Goal: Task Accomplishment & Management: Complete application form

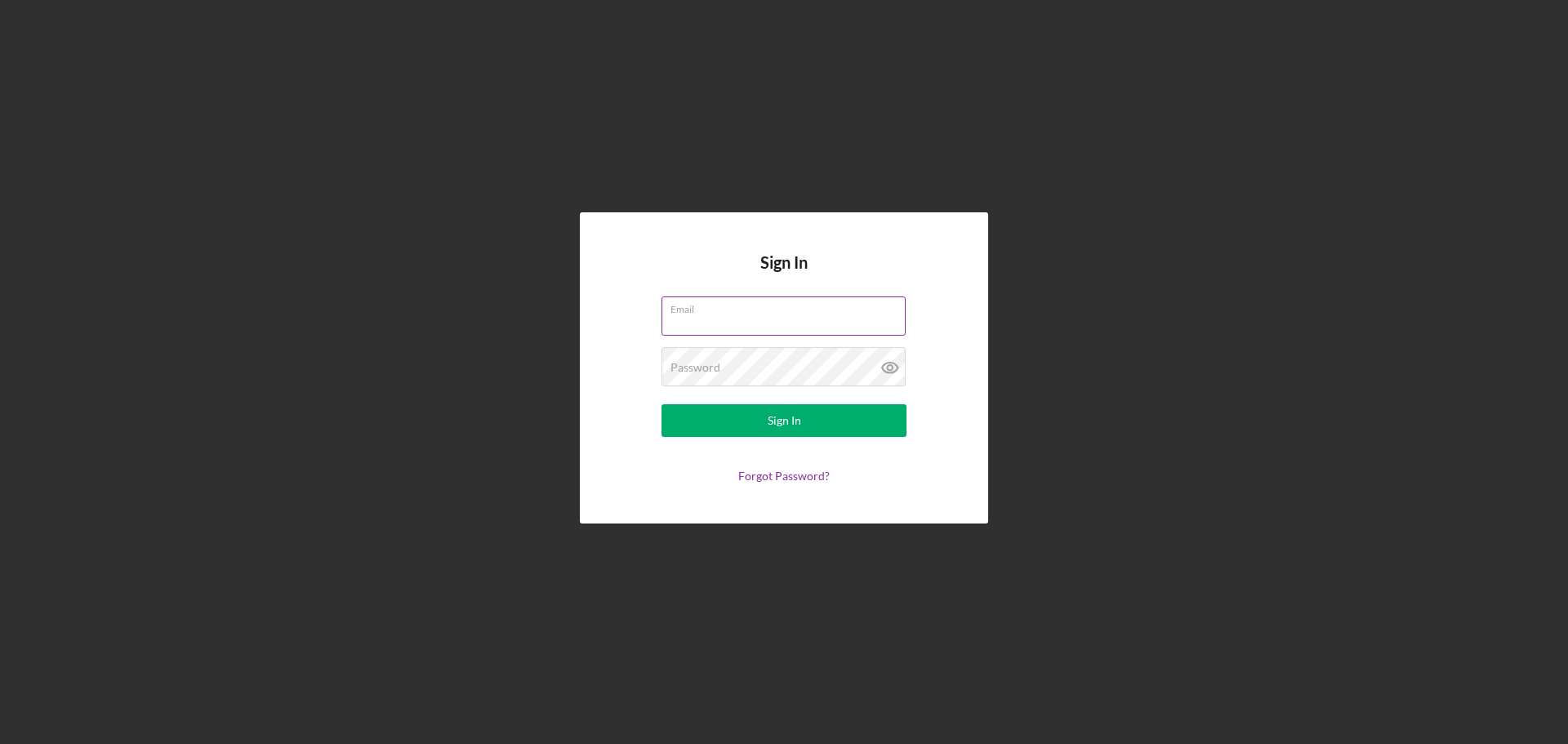
click at [698, 312] on div "Email" at bounding box center [784, 316] width 245 height 41
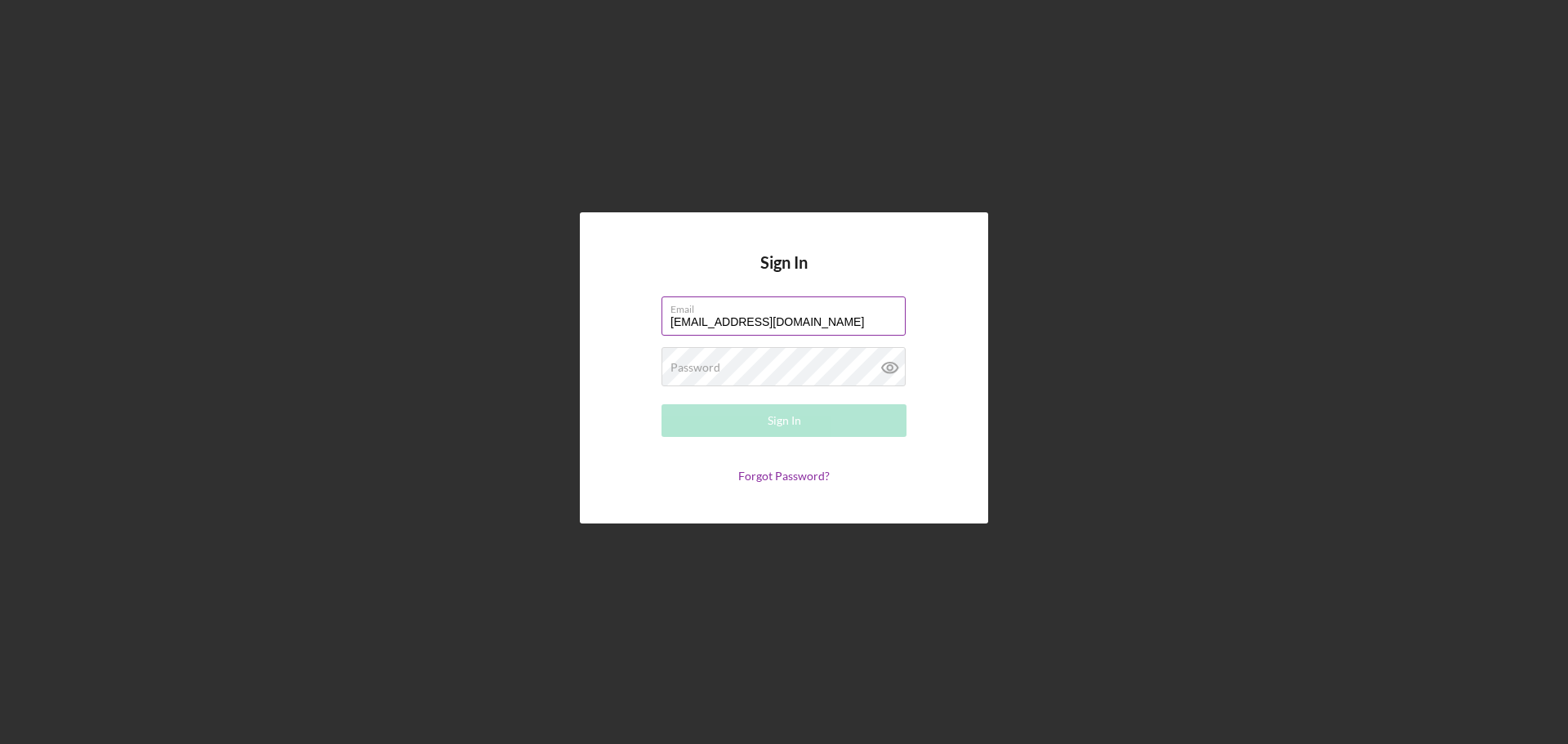
click at [726, 323] on input "[EMAIL_ADDRESS][DOMAIN_NAME]" at bounding box center [784, 316] width 244 height 40
type input "[EMAIL_ADDRESS][DOMAIN_NAME]"
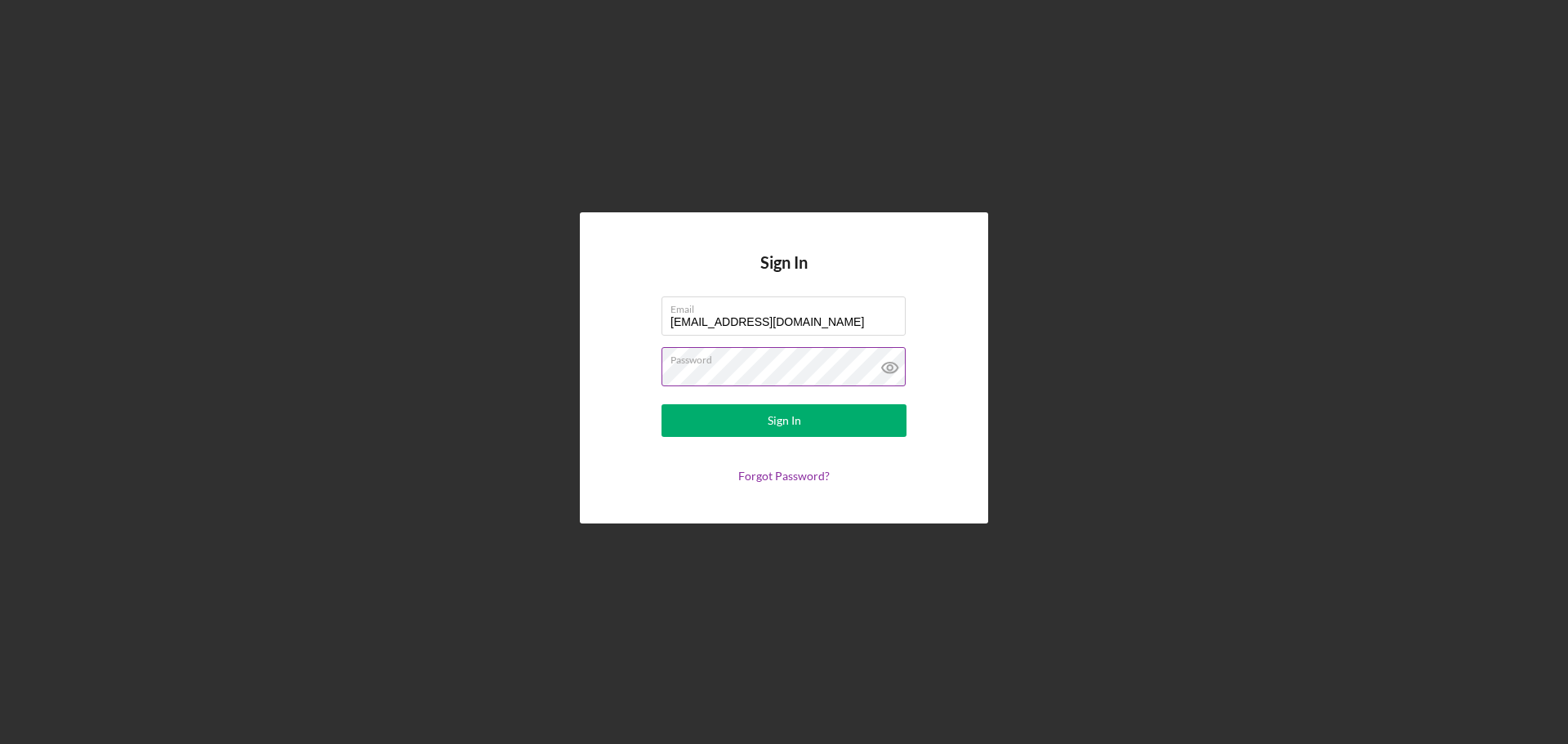
click at [889, 359] on icon at bounding box center [889, 367] width 41 height 41
click at [855, 420] on button "Sign In" at bounding box center [784, 420] width 245 height 33
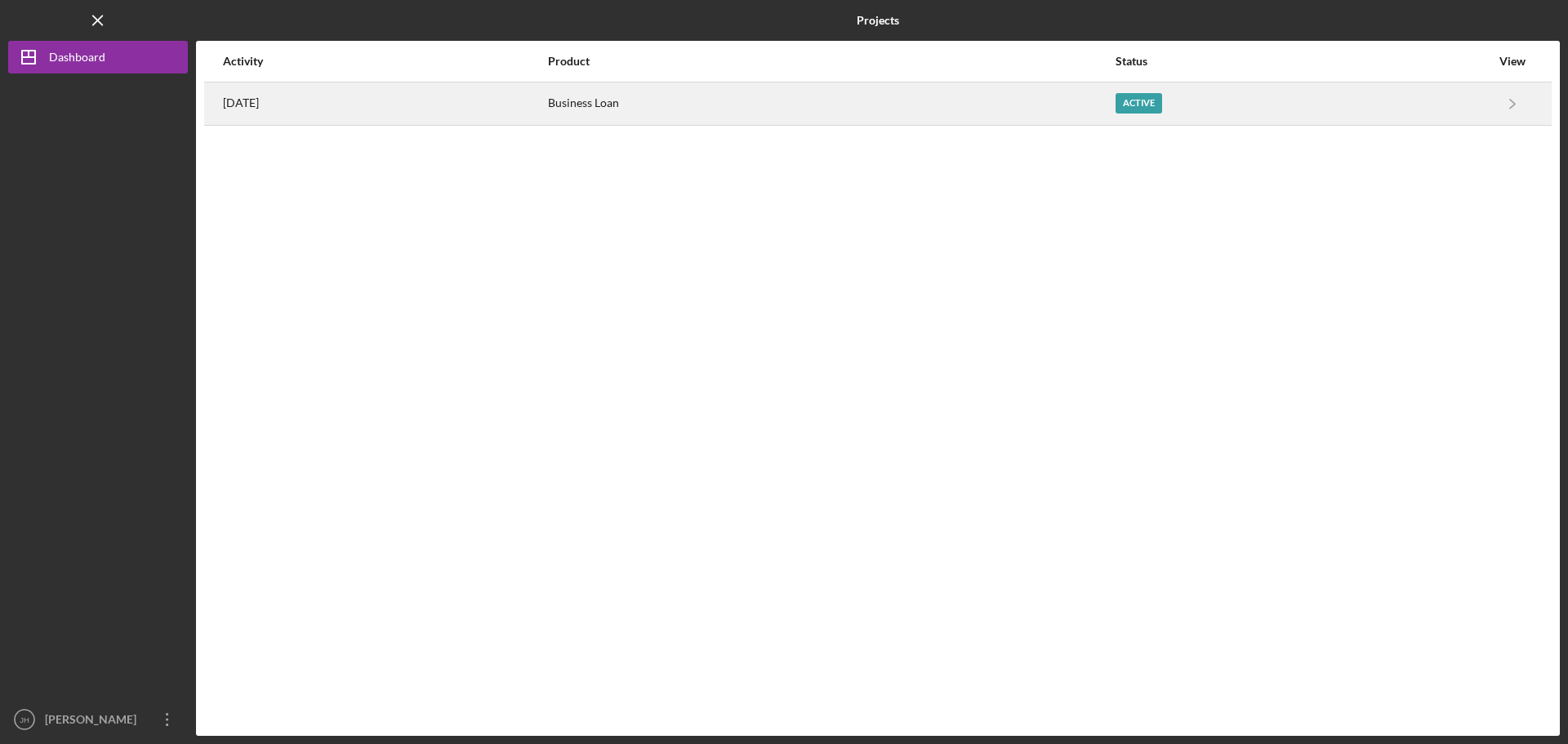
click at [1158, 98] on div "Active" at bounding box center [1138, 103] width 47 height 21
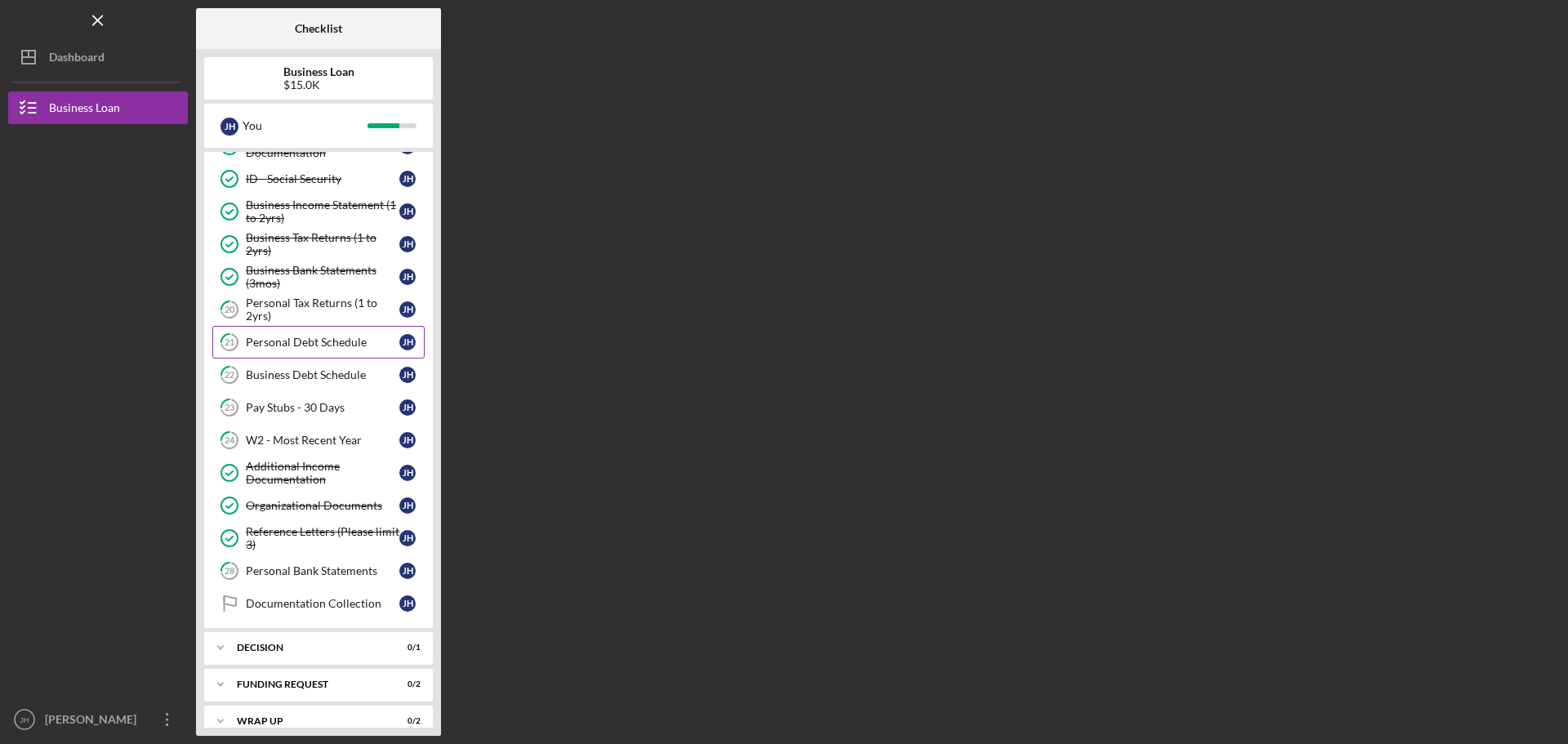
scroll to position [180, 0]
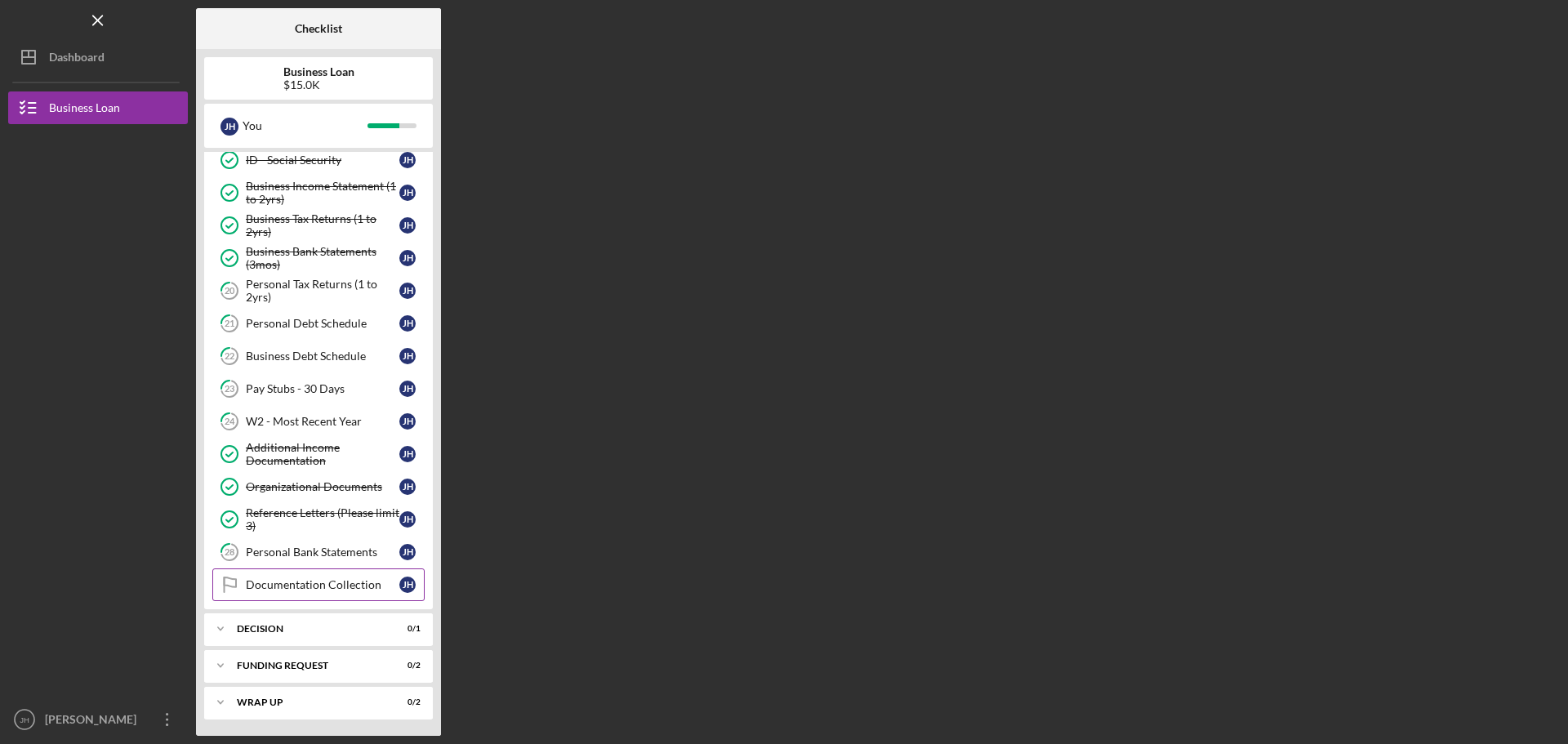
click at [277, 585] on div "Documentation Collection" at bounding box center [322, 585] width 154 height 13
click at [285, 552] on div "Personal Bank Statements" at bounding box center [322, 552] width 154 height 13
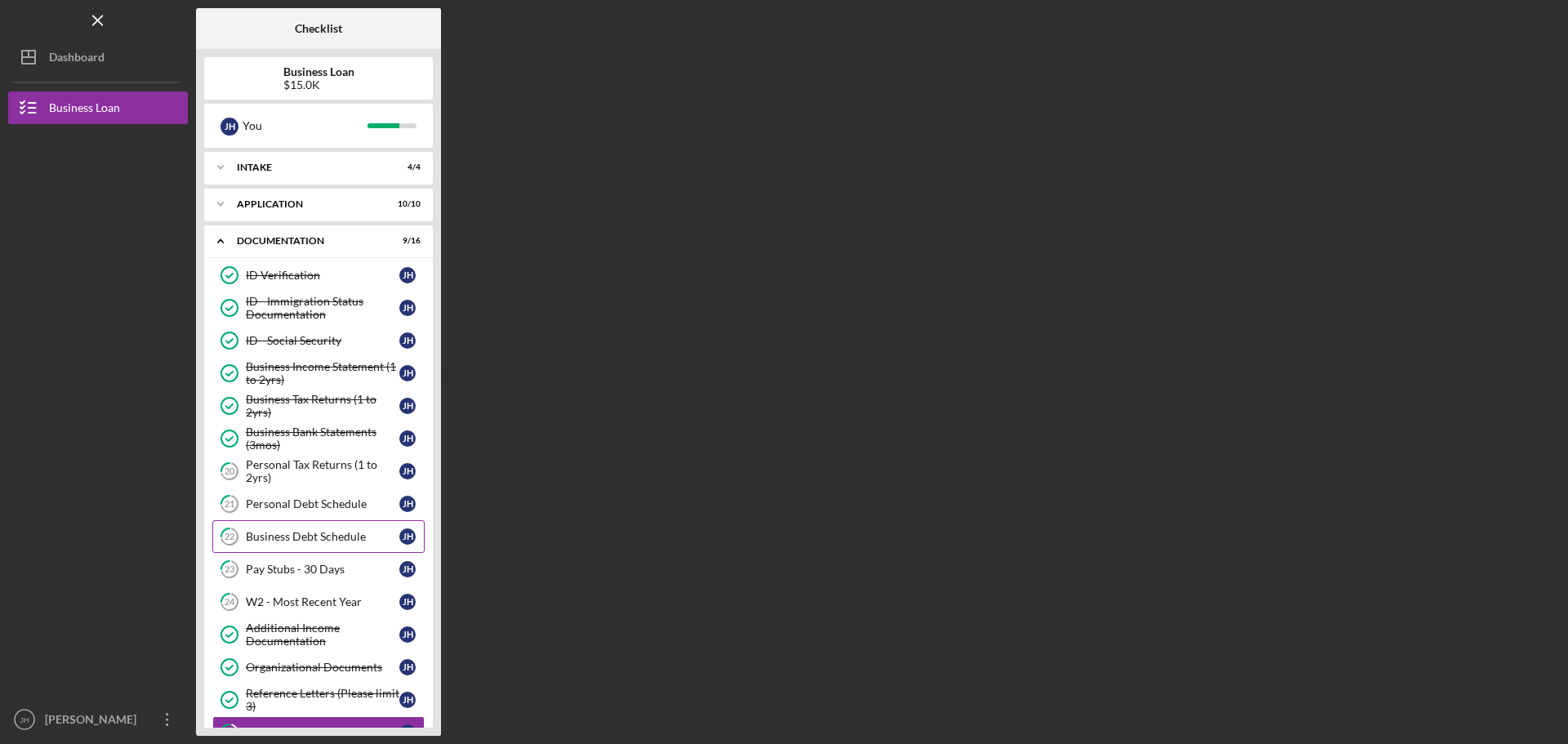
scroll to position [180, 0]
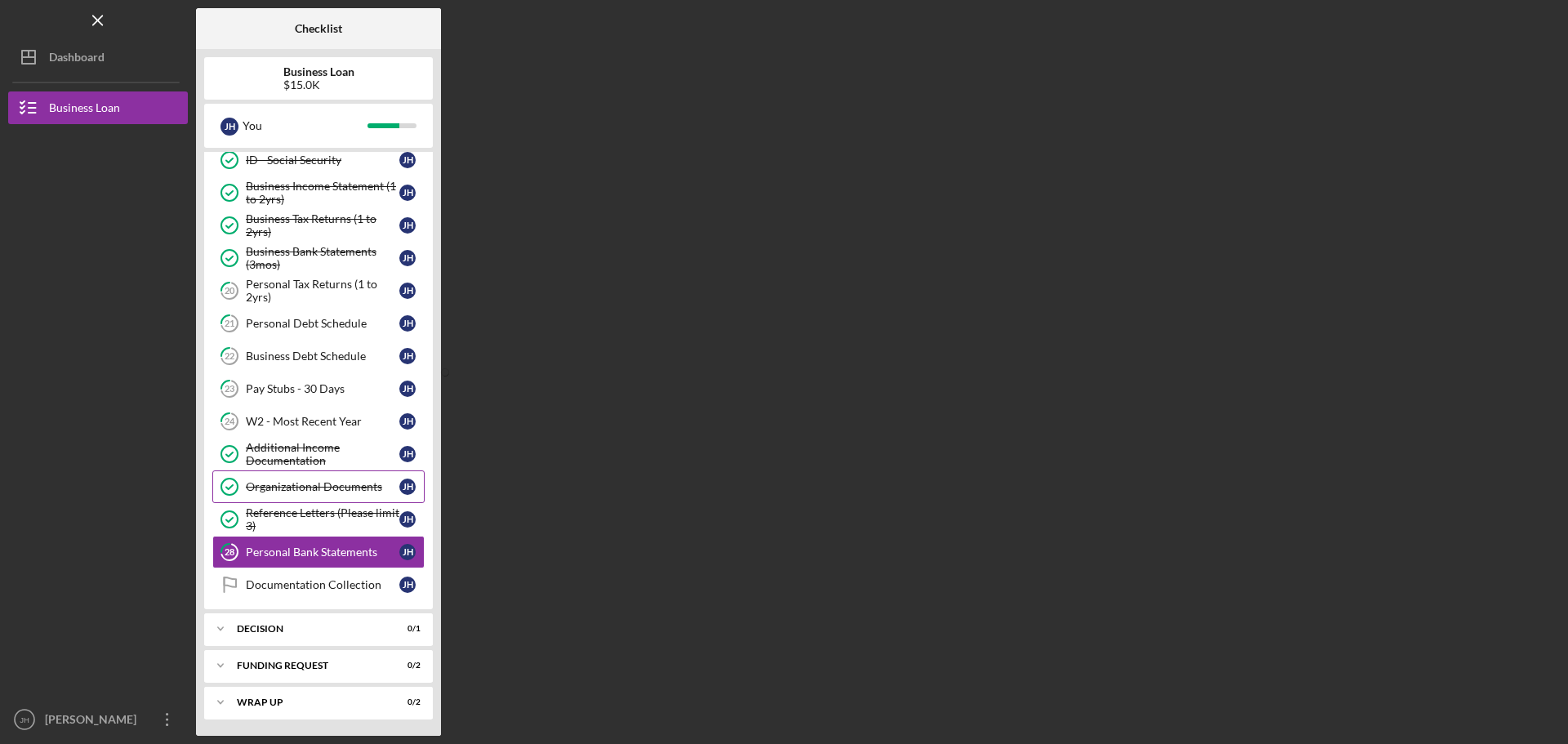
click at [271, 489] on div "Organizational Documents" at bounding box center [322, 486] width 154 height 13
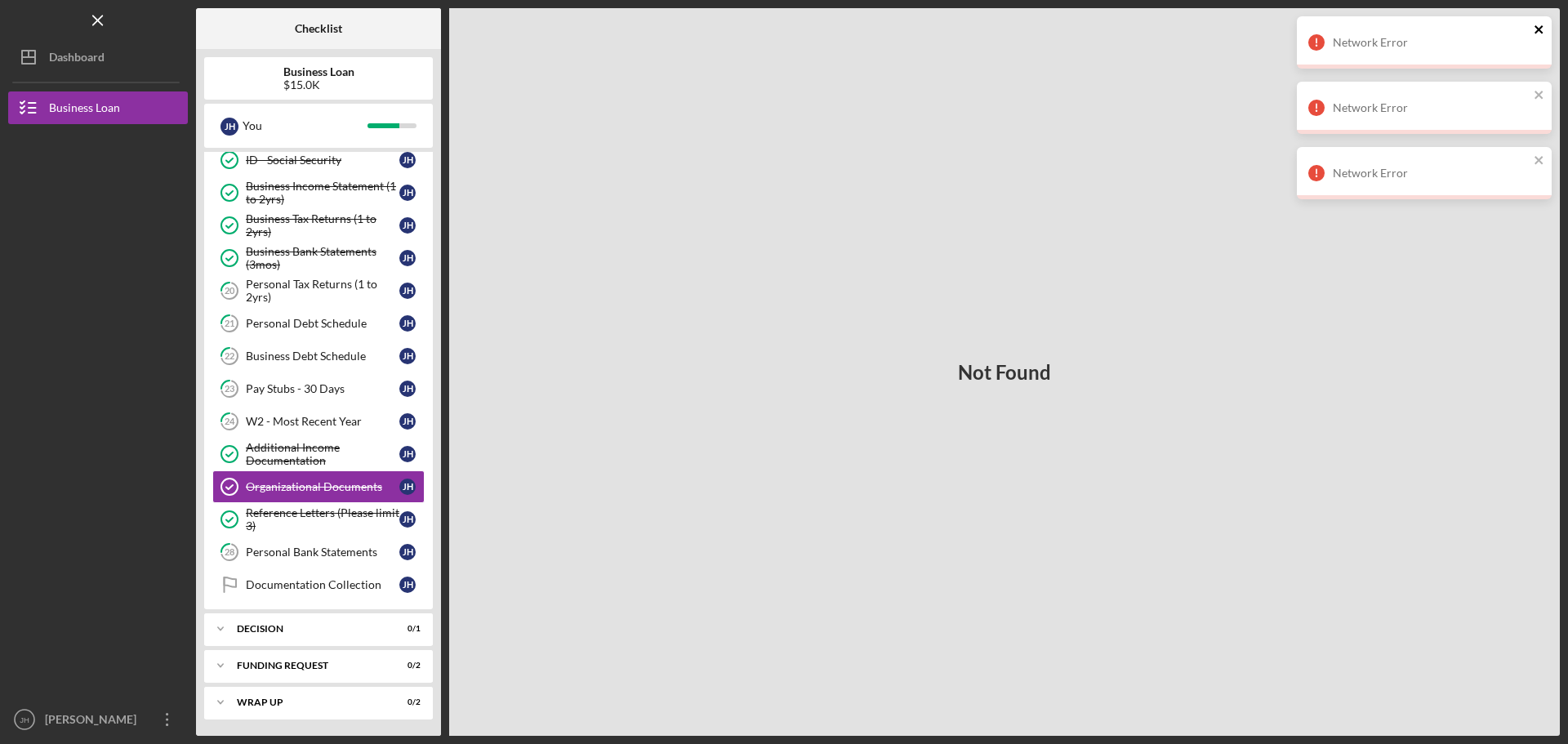
drag, startPoint x: 1544, startPoint y: 28, endPoint x: 1540, endPoint y: 72, distance: 44.2
click at [1544, 30] on icon "close" at bounding box center [1539, 29] width 12 height 13
drag, startPoint x: 1542, startPoint y: 91, endPoint x: 1542, endPoint y: 114, distance: 23.0
click at [1542, 92] on icon "close" at bounding box center [1539, 94] width 12 height 13
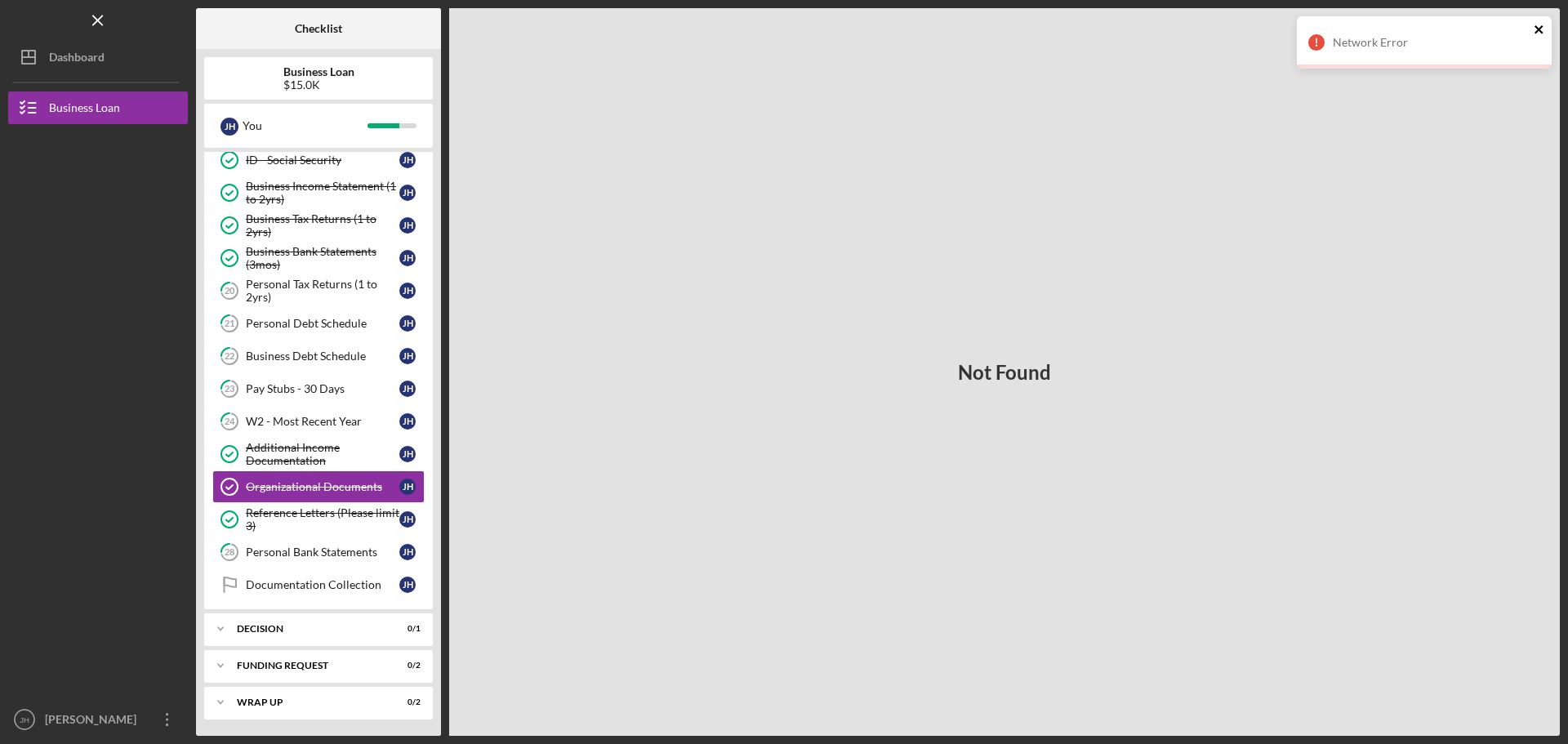
click at [1538, 31] on icon "close" at bounding box center [1539, 29] width 12 height 13
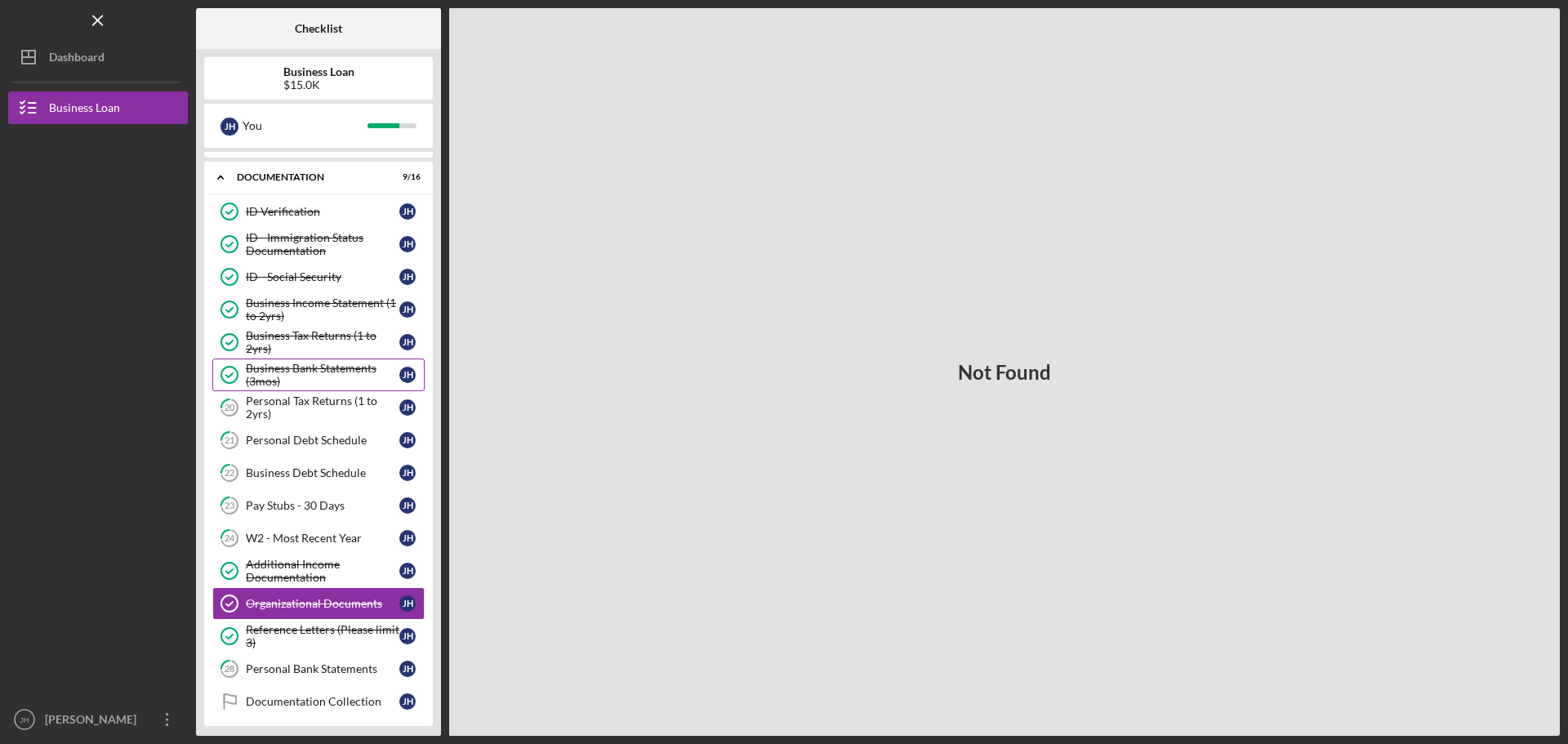
scroll to position [180, 0]
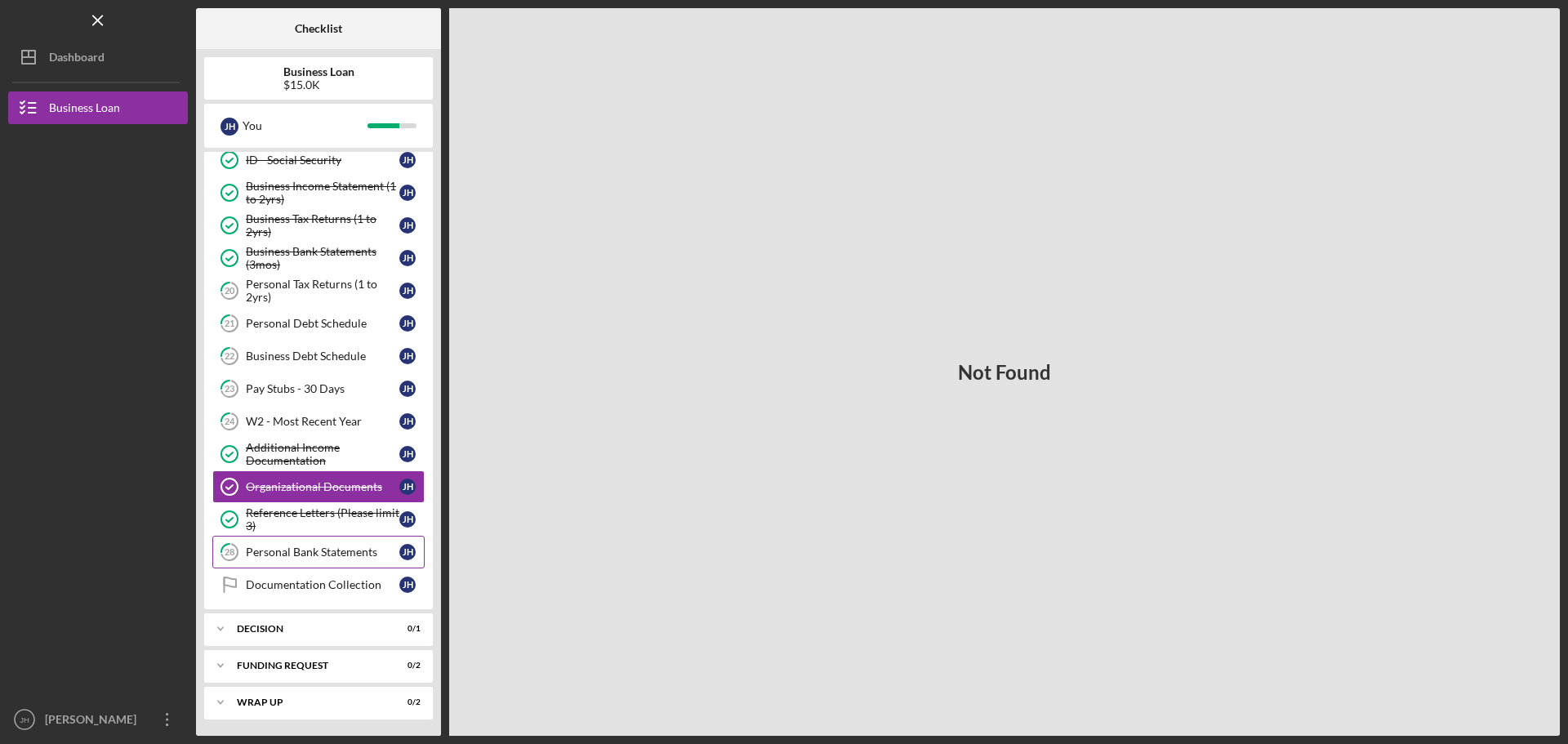
click at [268, 555] on div "Personal Bank Statements" at bounding box center [322, 552] width 154 height 13
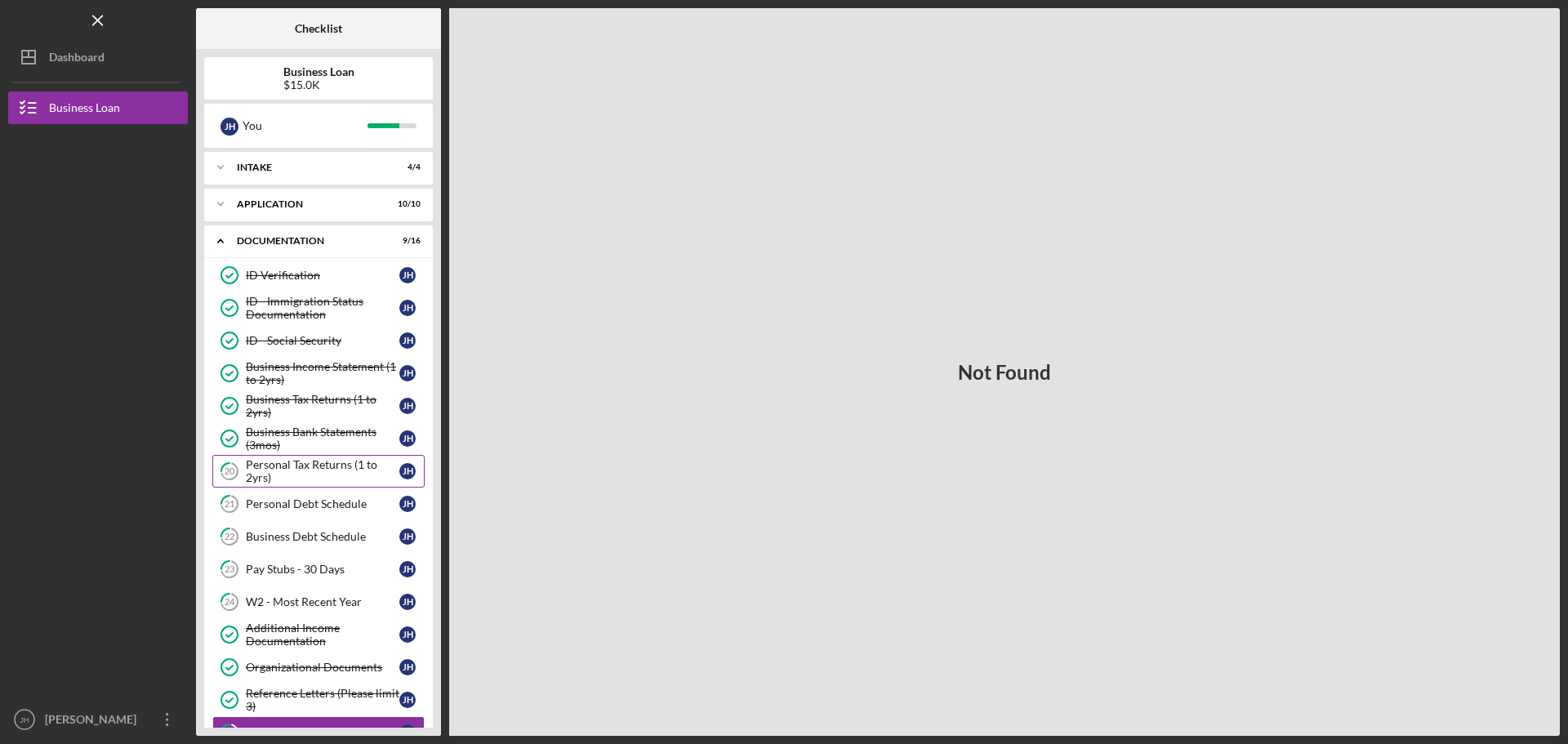
click at [274, 466] on div "Personal Tax Returns (1 to 2yrs)" at bounding box center [322, 471] width 154 height 26
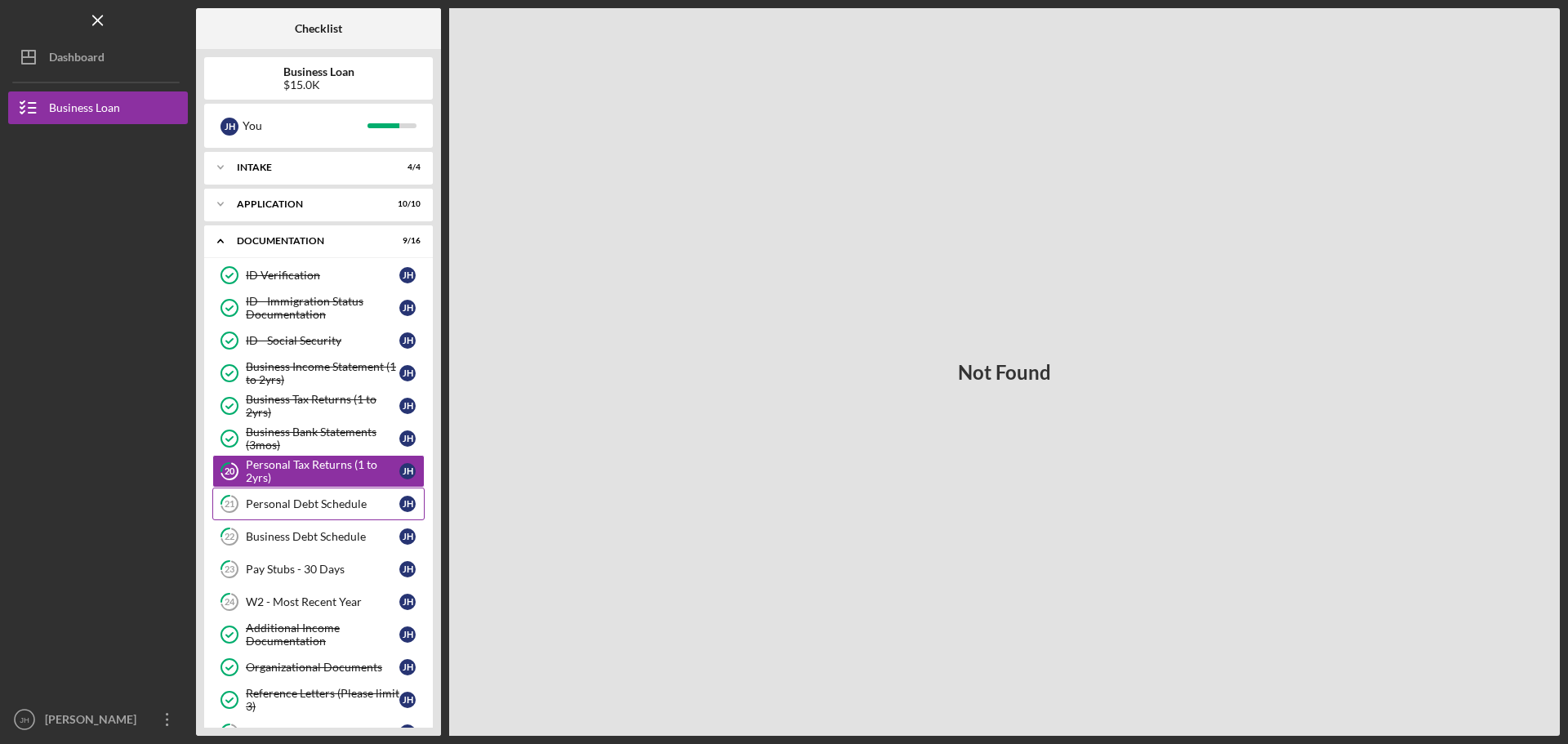
click at [304, 499] on div "Personal Debt Schedule" at bounding box center [322, 503] width 154 height 13
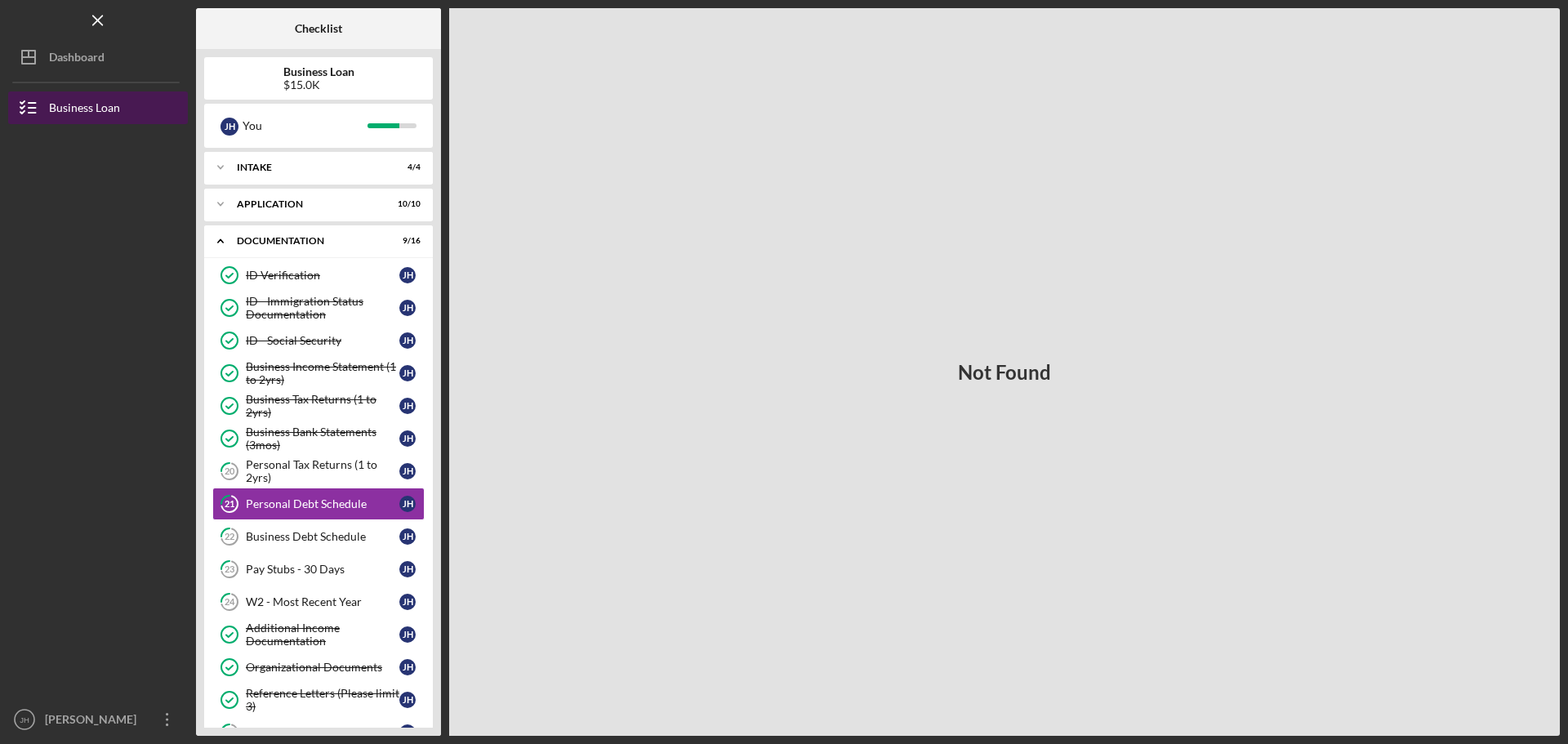
click at [32, 108] on line "button" at bounding box center [32, 108] width 7 height 0
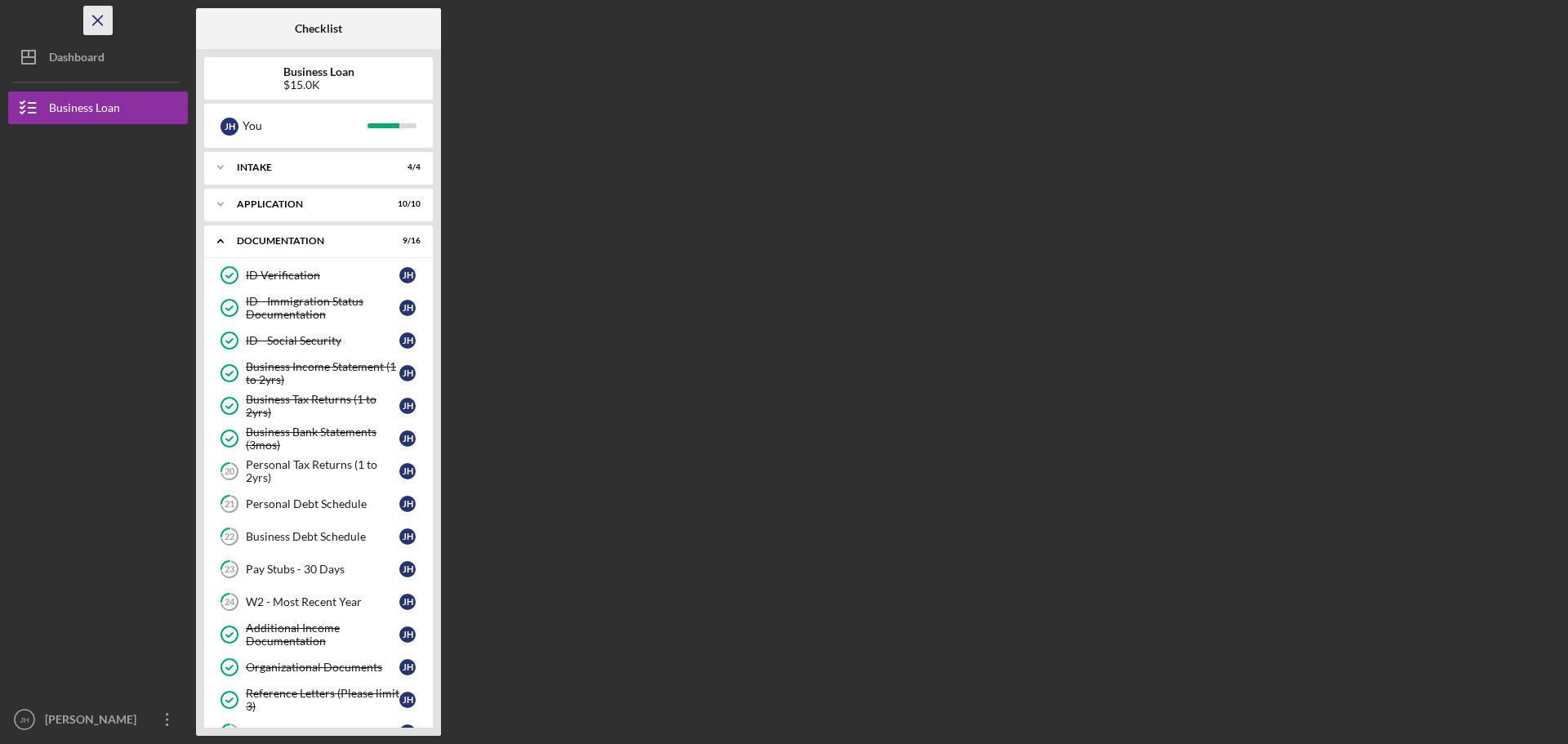
click at [93, 19] on icon "Icon/Menu Close" at bounding box center [98, 20] width 37 height 37
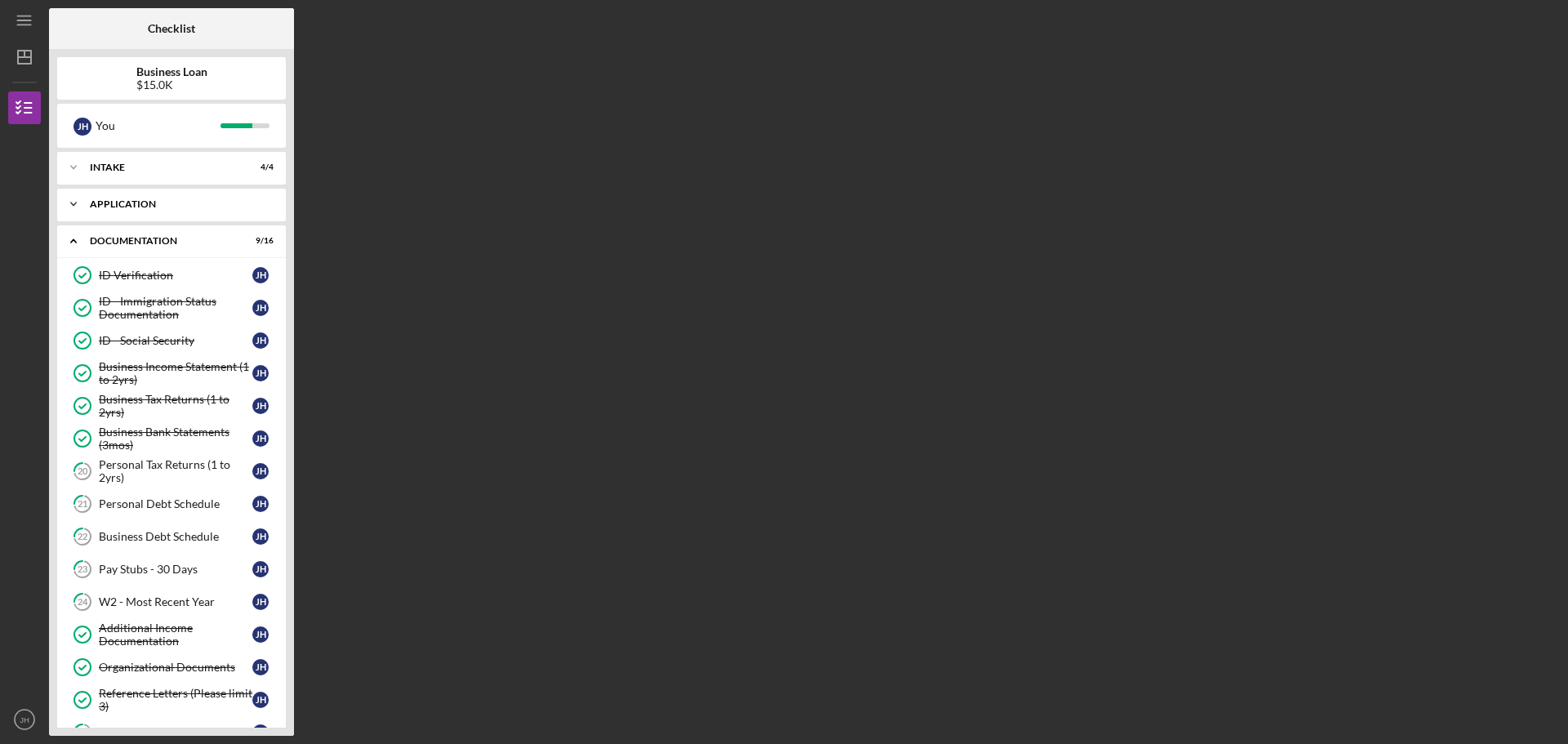
click at [108, 199] on div "Application" at bounding box center [177, 204] width 175 height 10
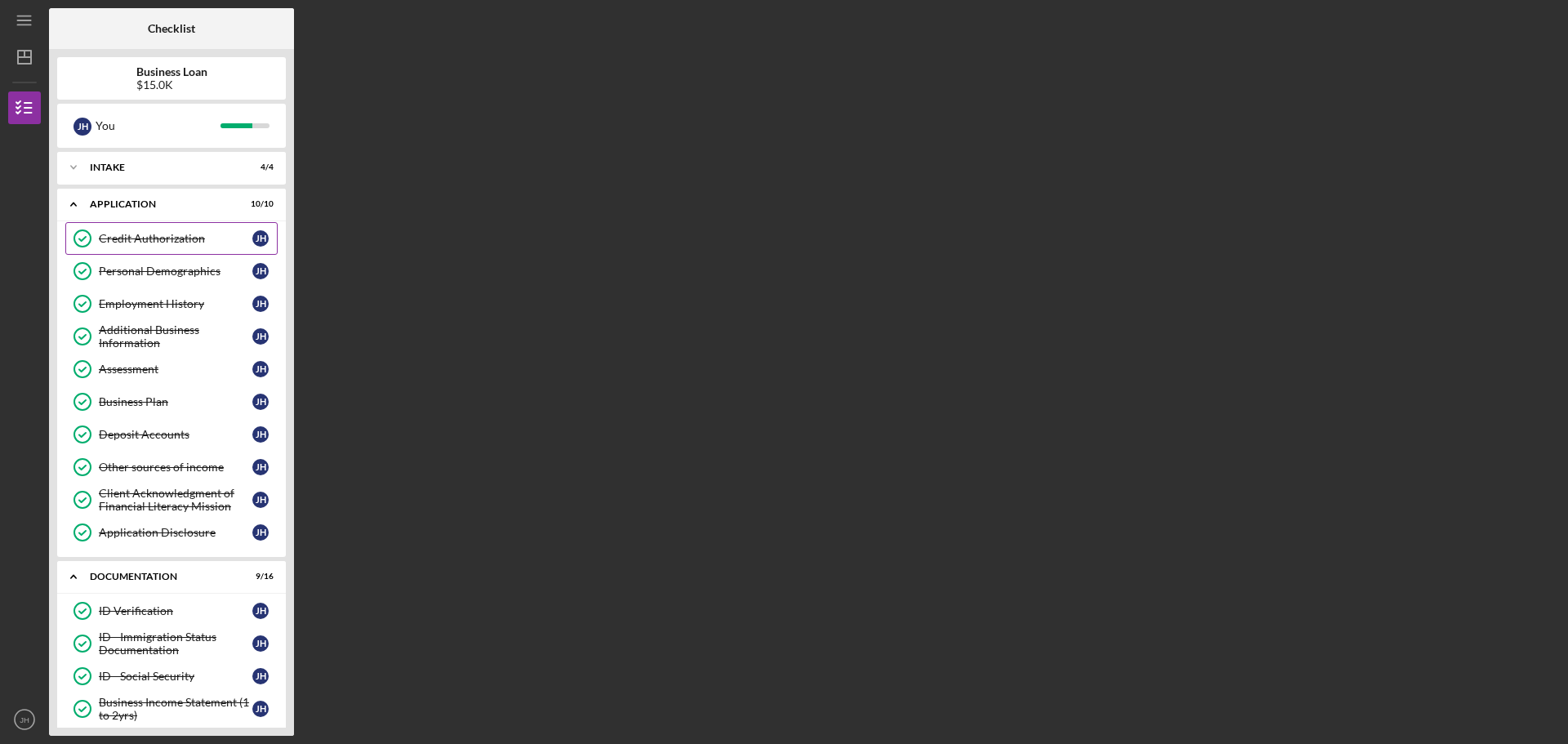
click at [119, 240] on div "Credit Authorization" at bounding box center [175, 238] width 154 height 13
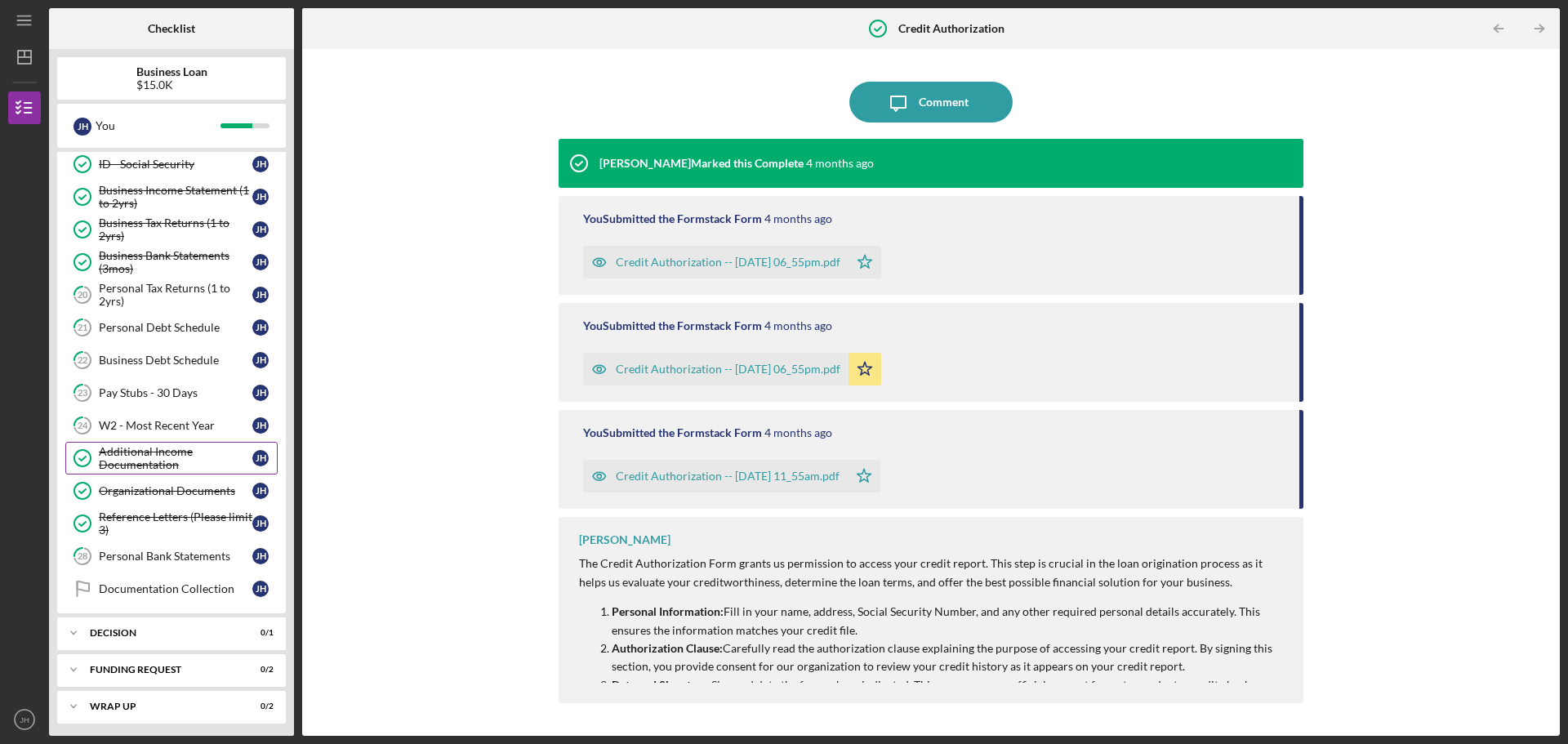
scroll to position [516, 0]
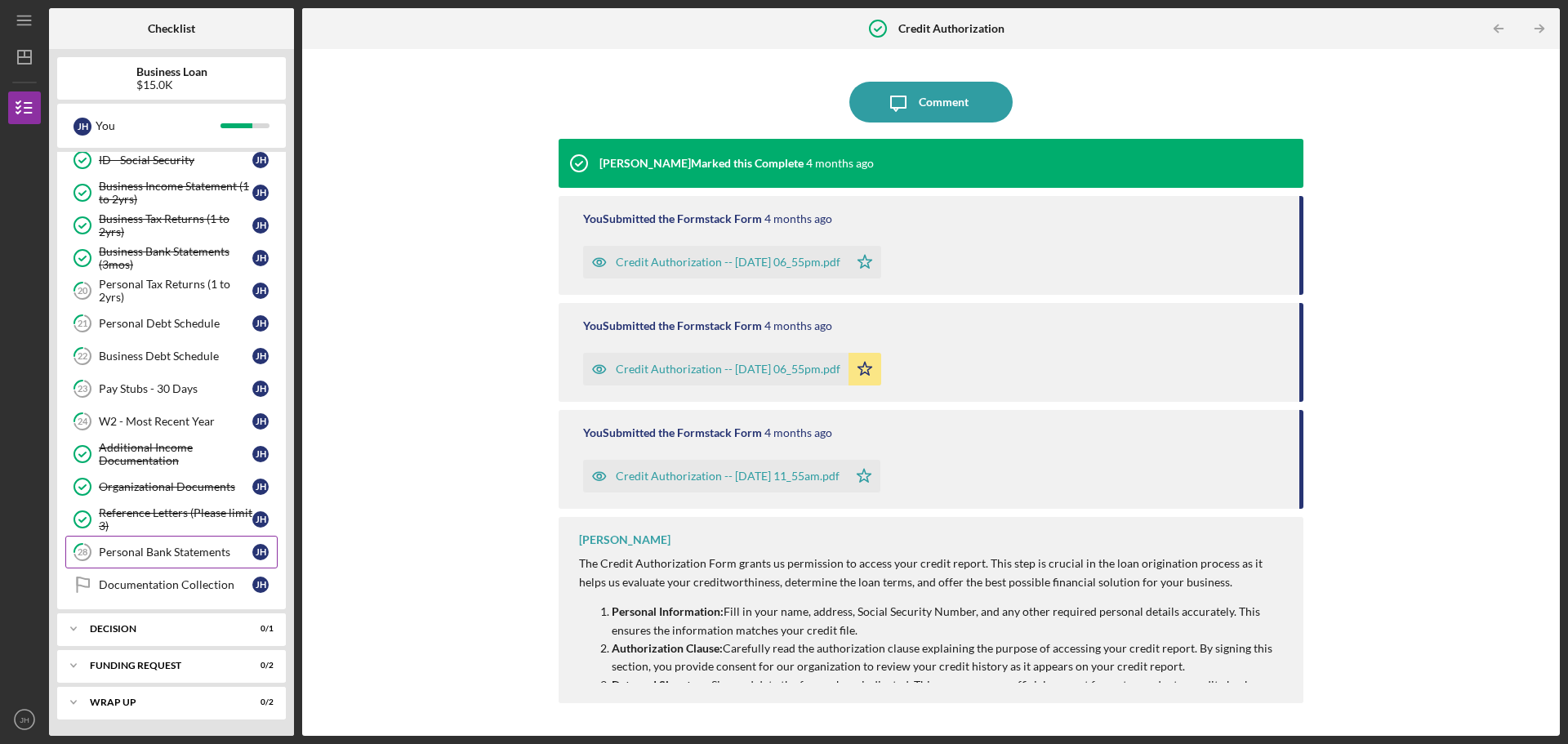
click at [125, 551] on div "Personal Bank Statements" at bounding box center [175, 552] width 154 height 13
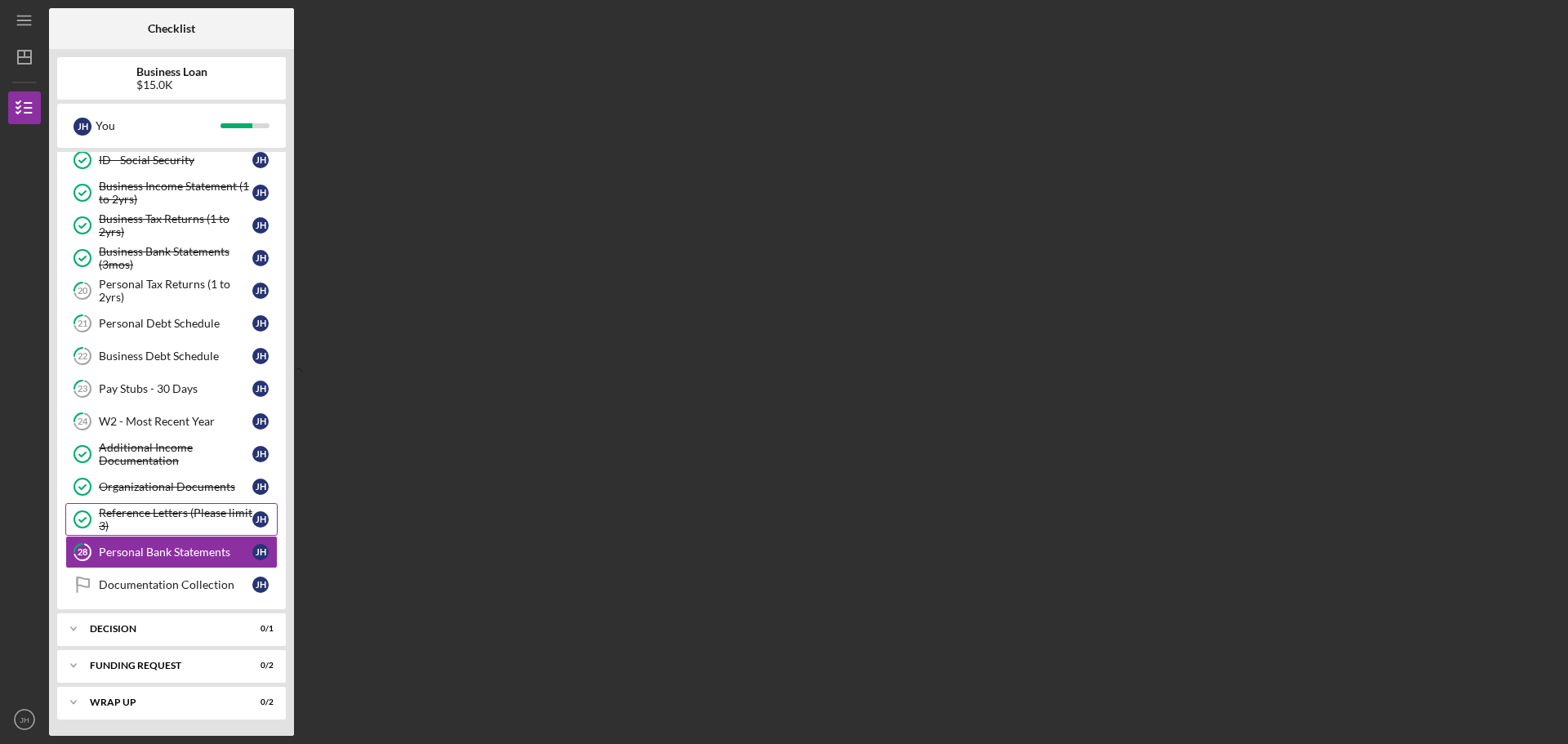
click at [119, 514] on div "Reference Letters (Please limit 3)" at bounding box center [175, 519] width 154 height 26
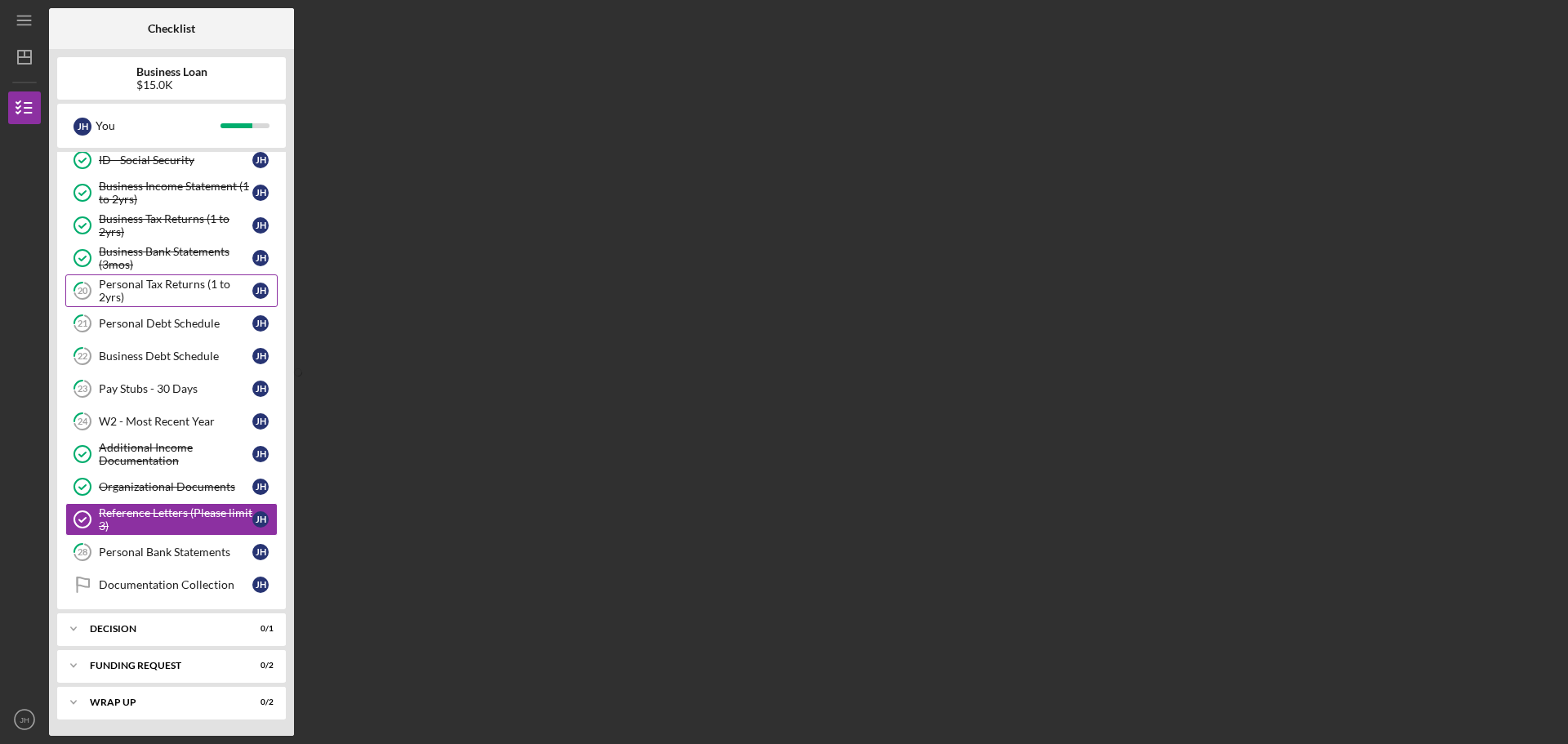
click at [133, 284] on div "Personal Tax Returns (1 to 2yrs)" at bounding box center [175, 290] width 154 height 26
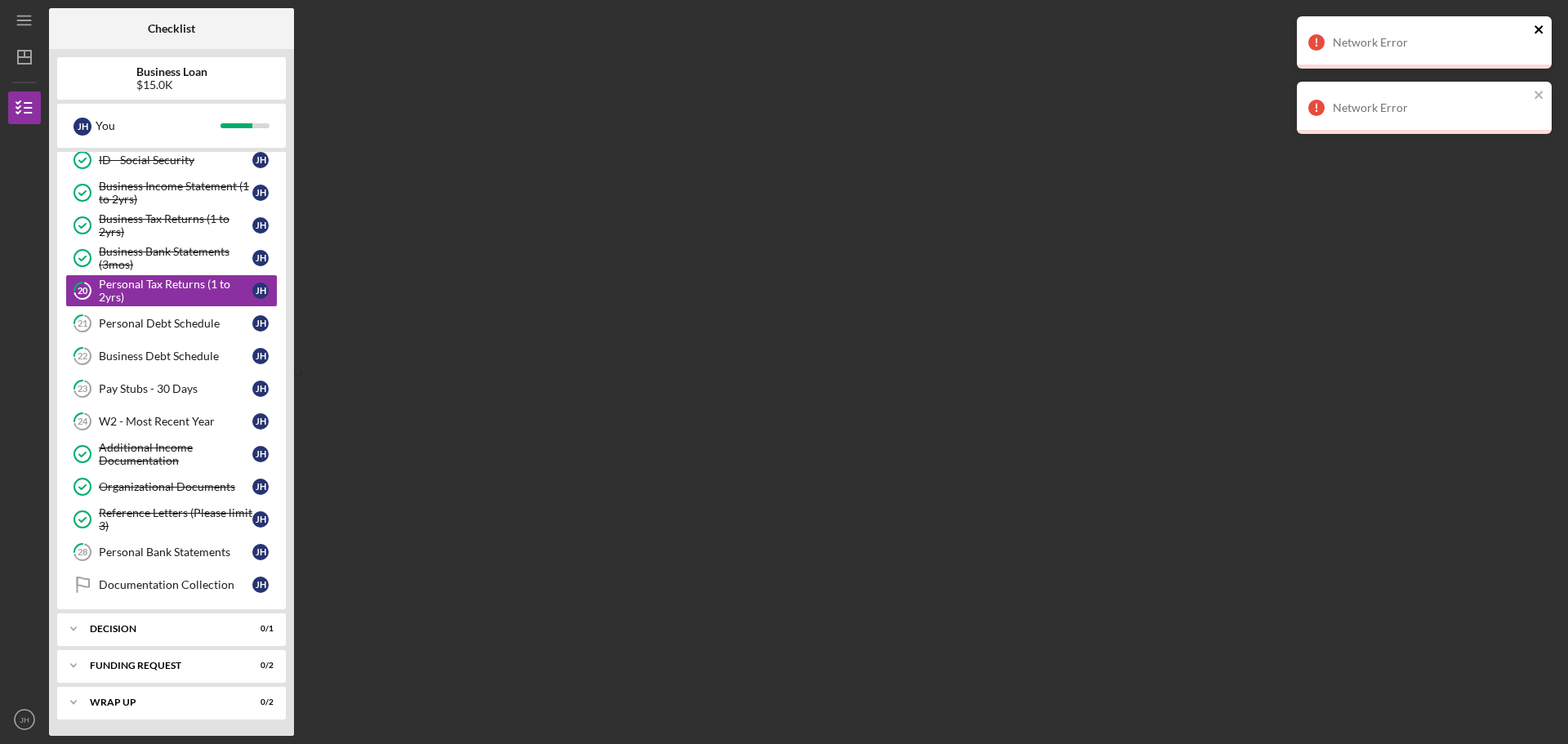
click at [1538, 30] on icon "close" at bounding box center [1539, 29] width 12 height 13
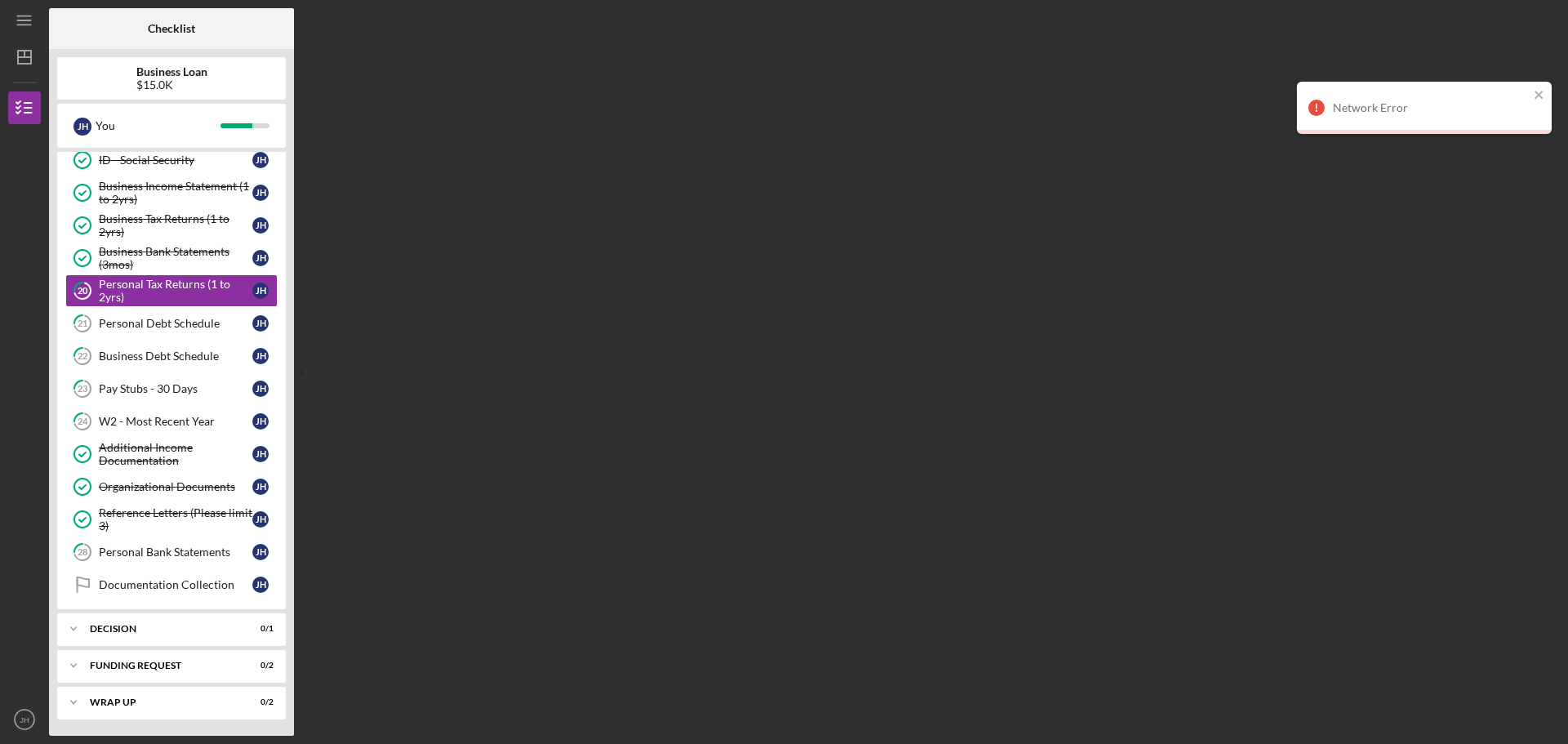
click at [1538, 30] on div "Network Error Network Error" at bounding box center [1424, 81] width 261 height 137
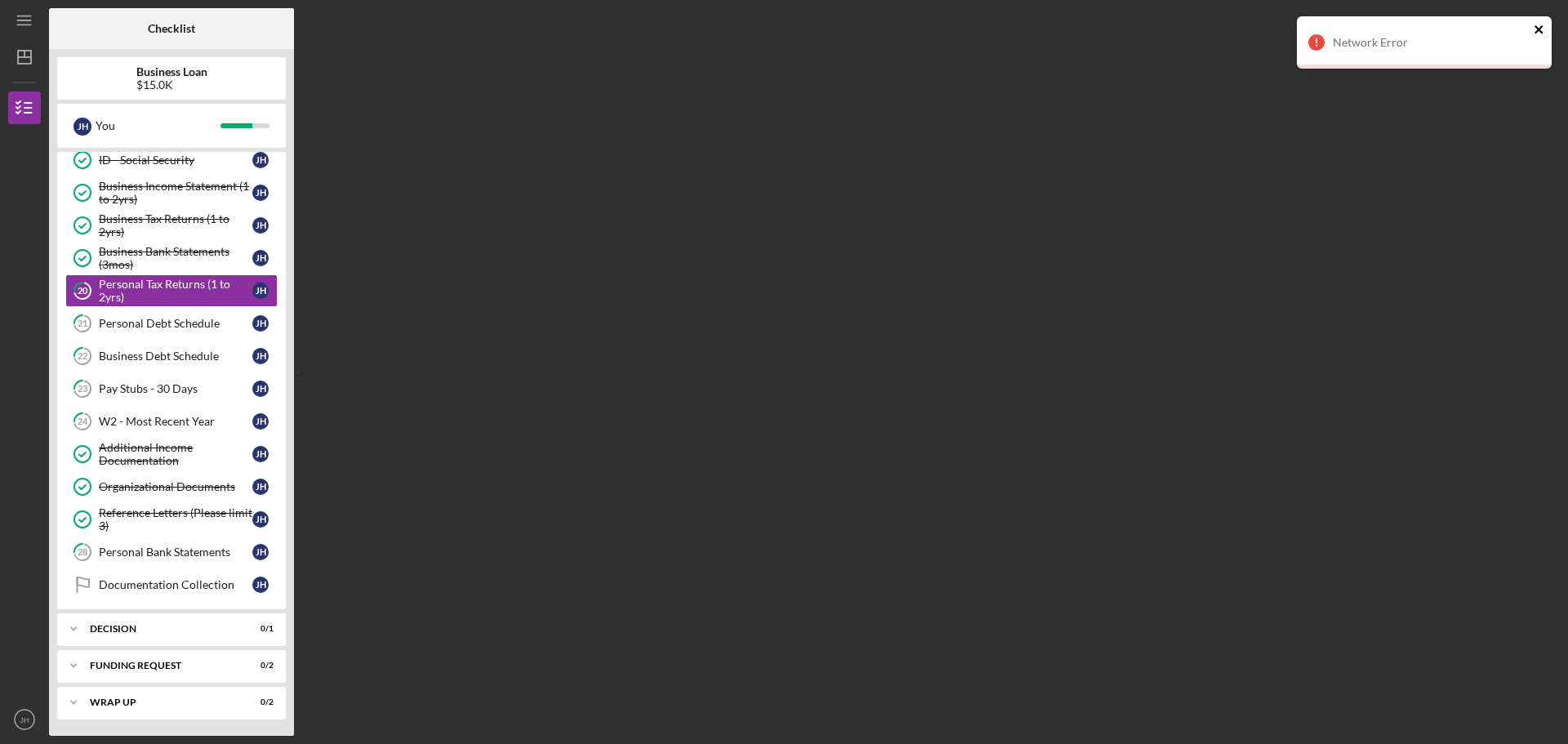
click at [1536, 24] on icon "close" at bounding box center [1539, 29] width 12 height 13
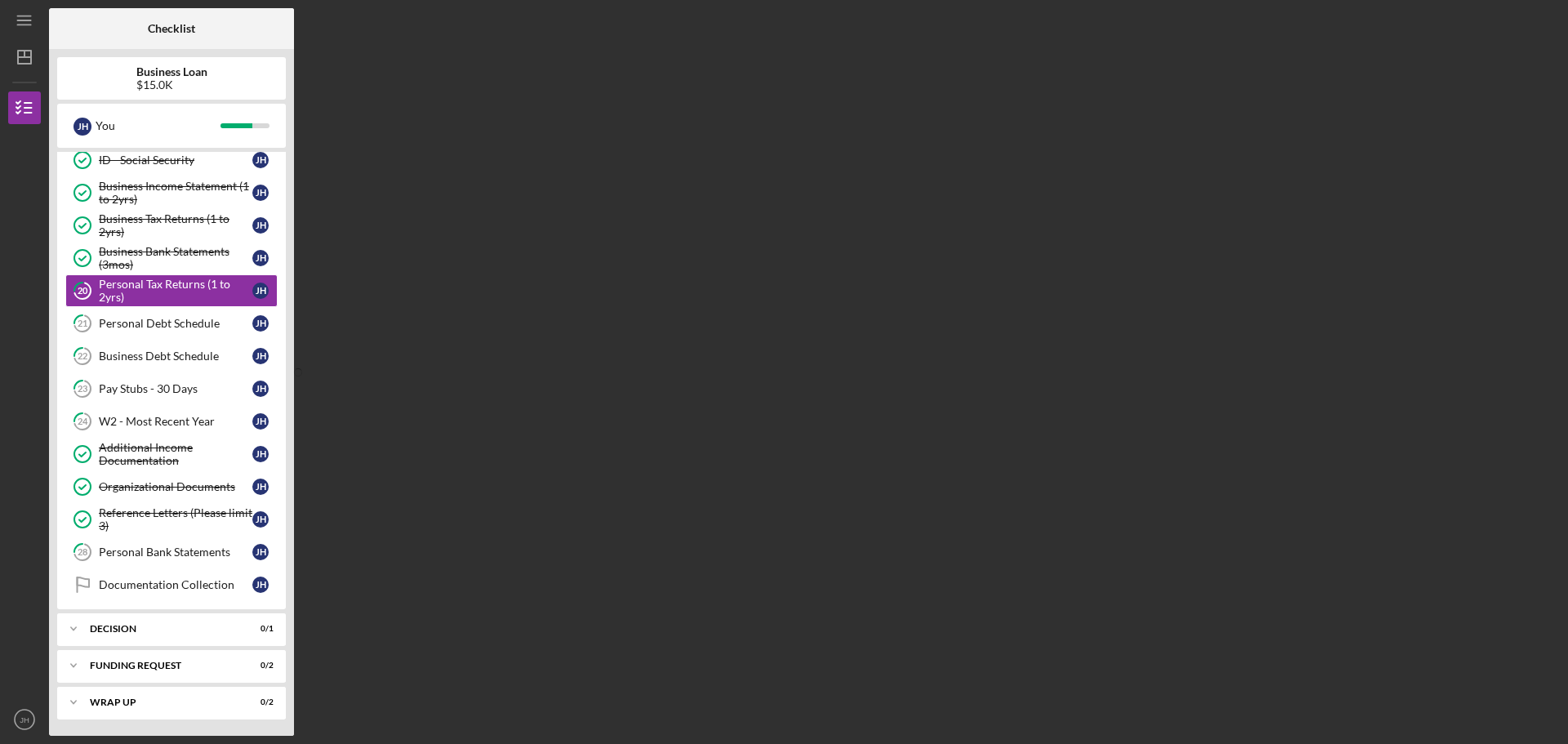
click at [1536, 25] on div "Network Error" at bounding box center [1424, 49] width 261 height 72
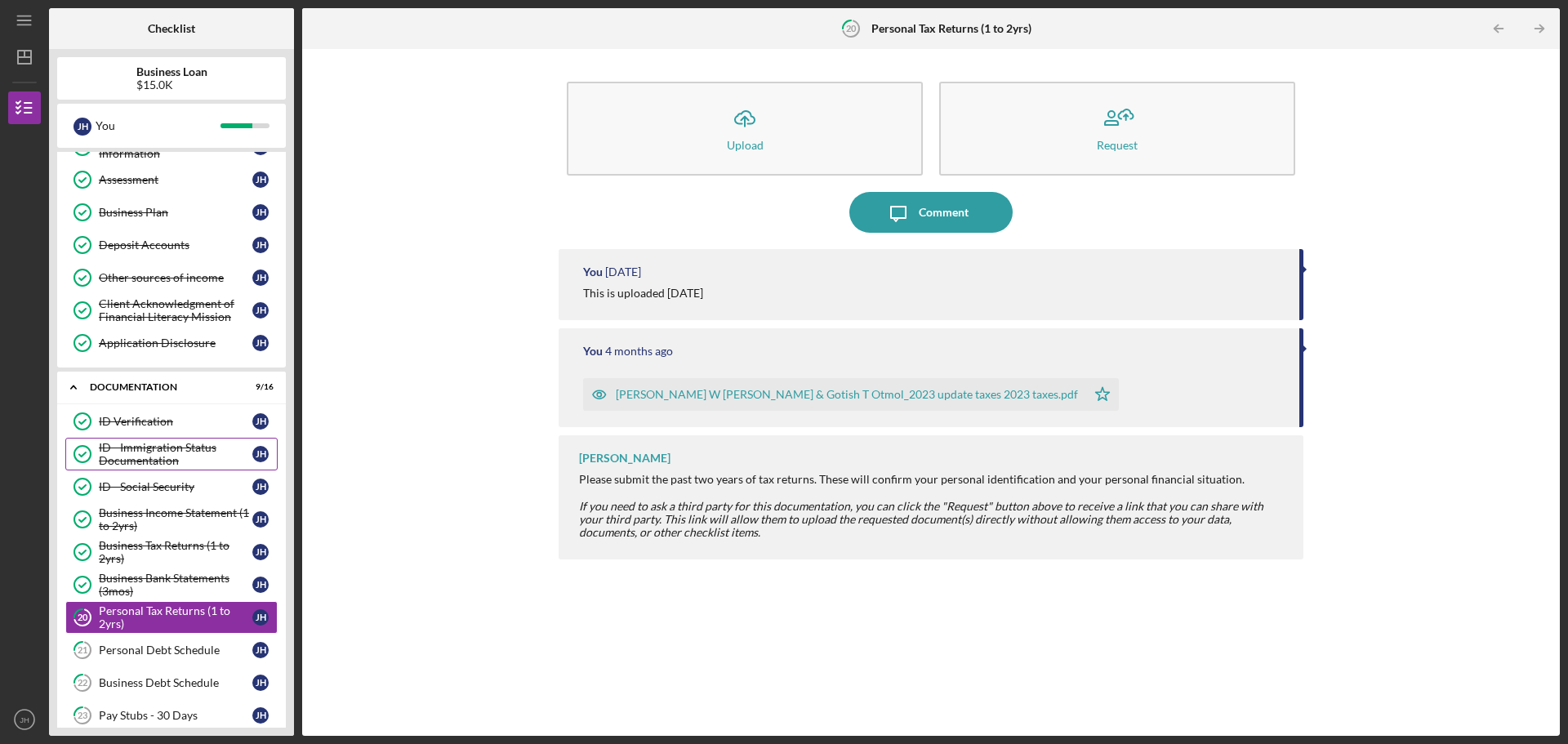
scroll to position [516, 0]
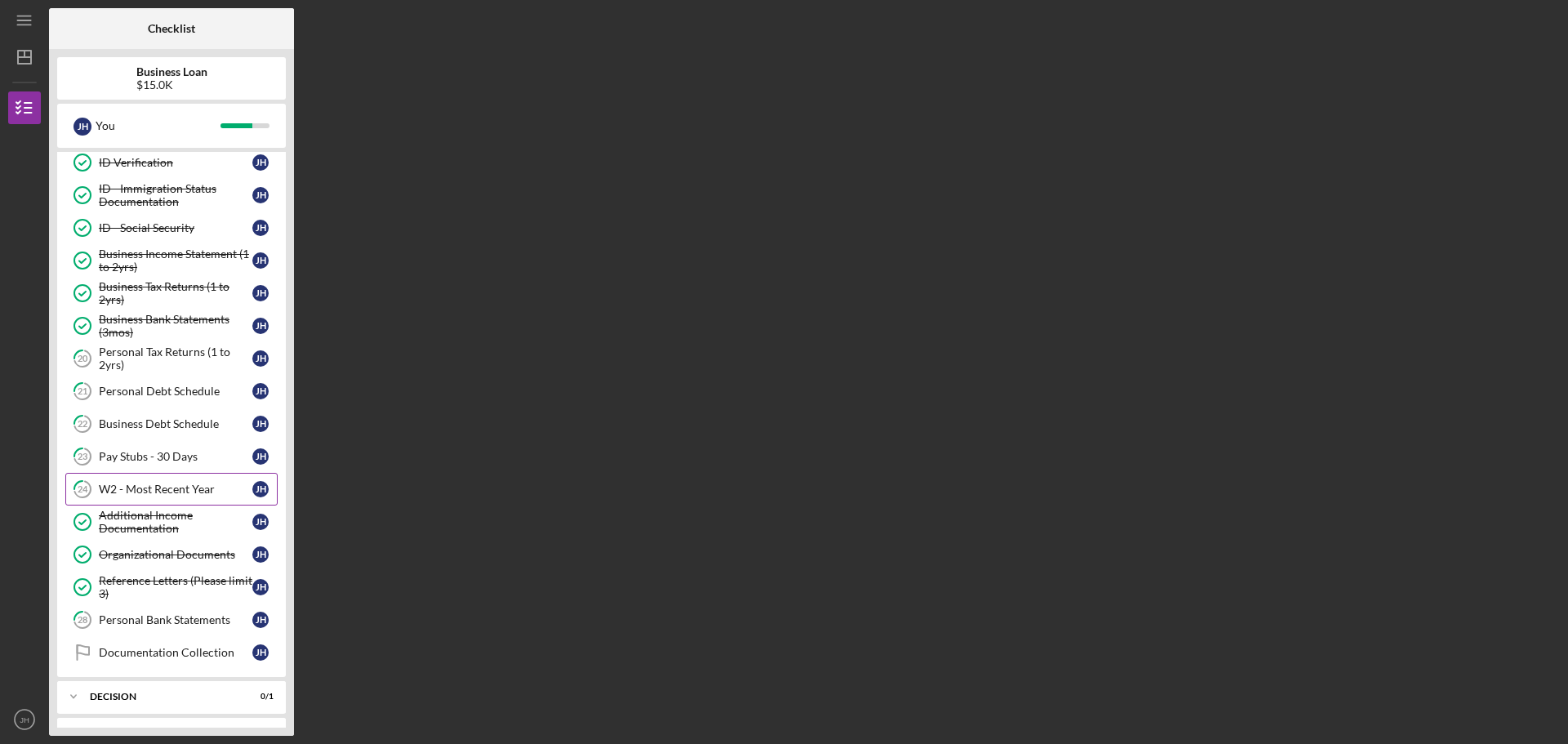
scroll to position [180, 0]
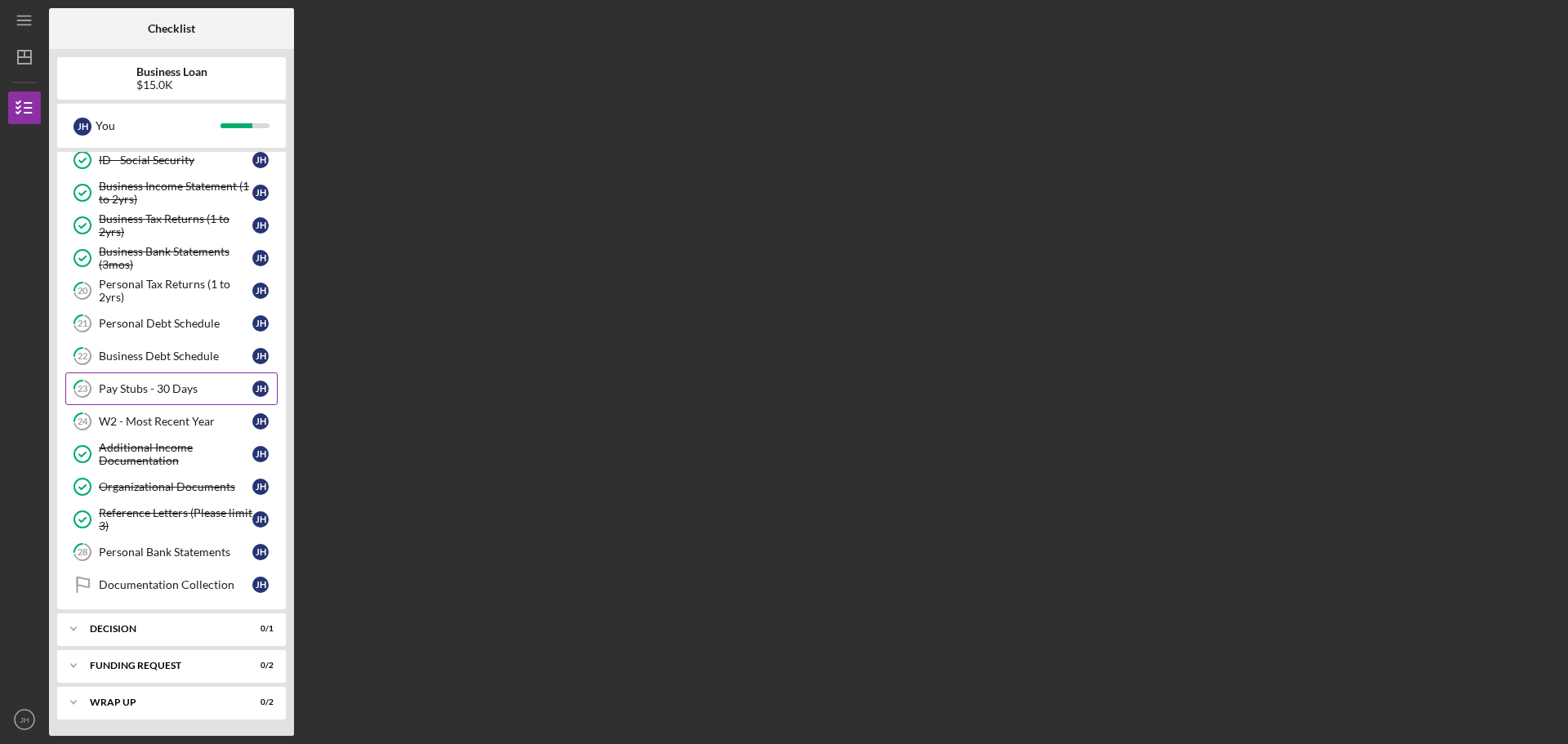
click at [158, 388] on div "Pay Stubs - 30 Days" at bounding box center [175, 388] width 154 height 13
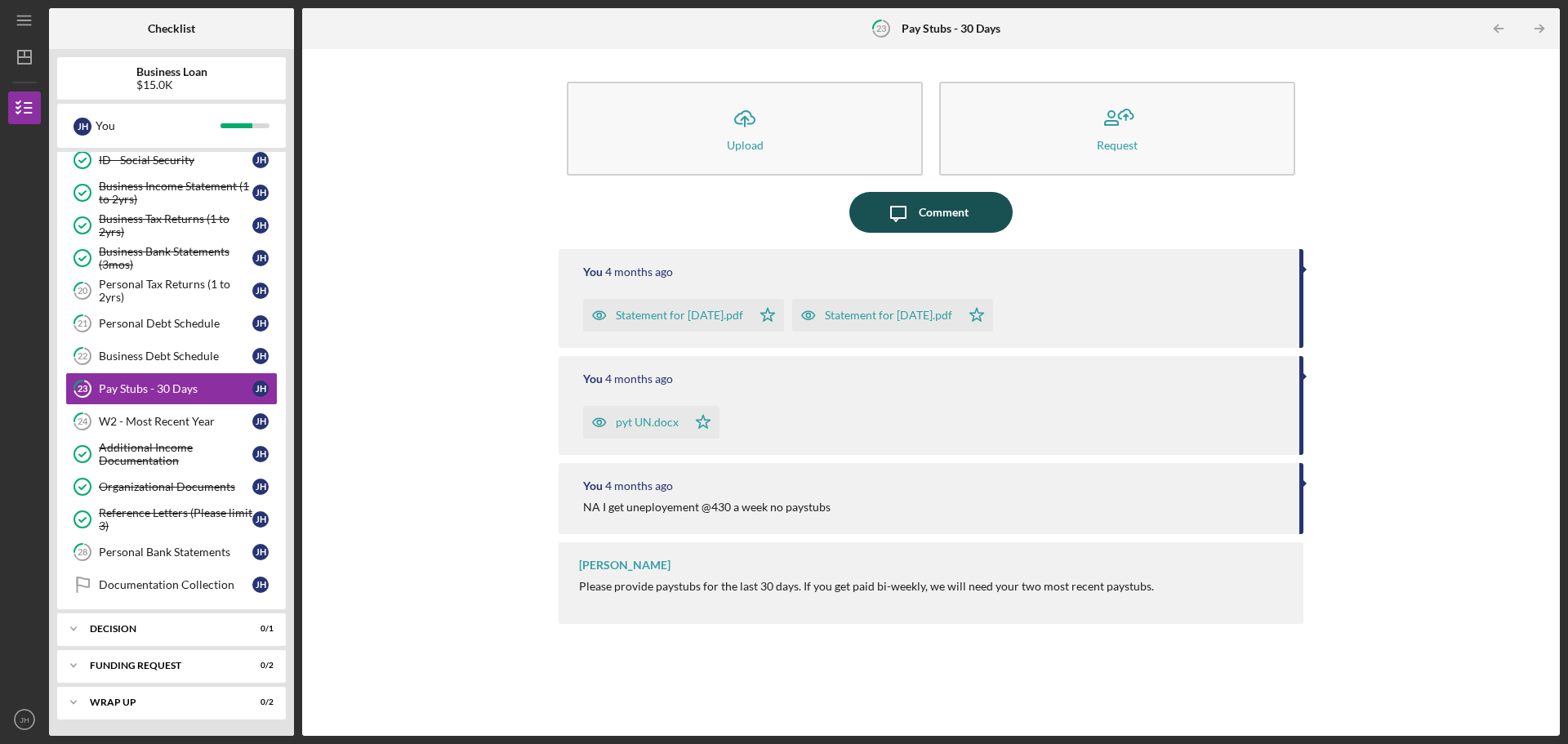
click at [947, 214] on div "Comment" at bounding box center [943, 212] width 50 height 41
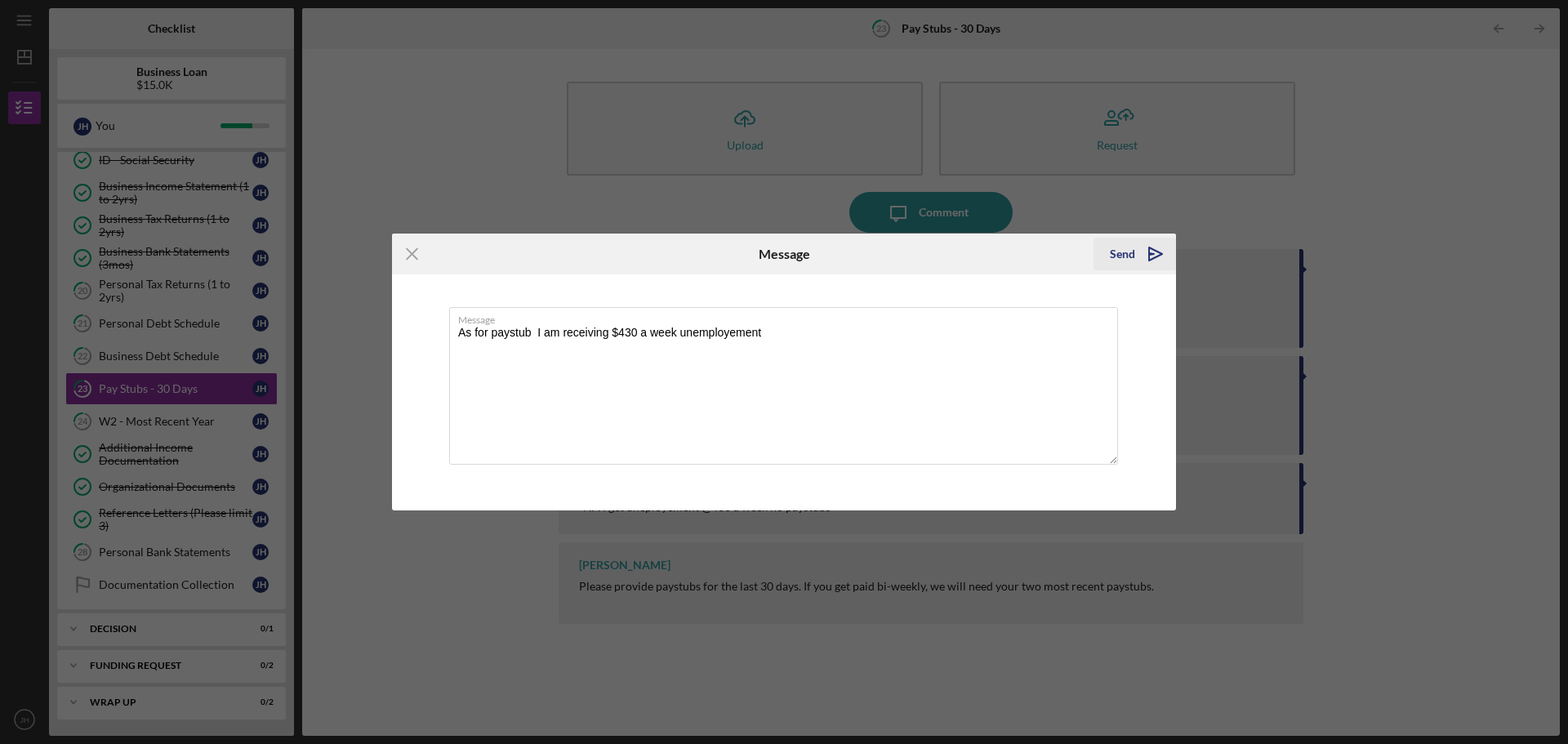
type textarea "As for paystub I am receiving $430 a week unemployement"
click at [1138, 249] on icon "Icon/icon-invite-send" at bounding box center [1155, 254] width 41 height 41
